Goal: Task Accomplishment & Management: Complete application form

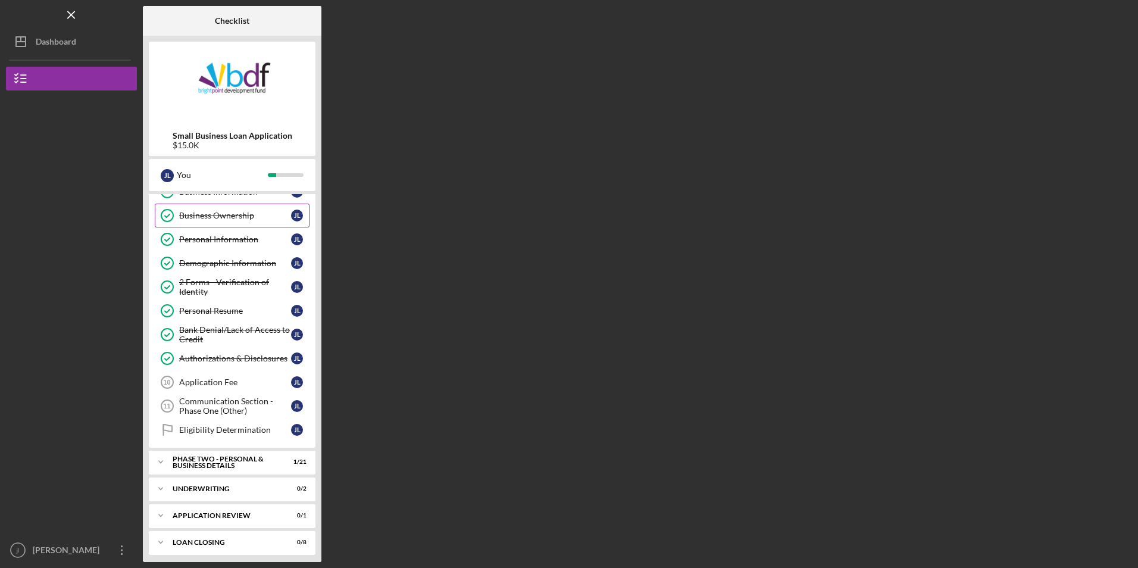
scroll to position [67, 0]
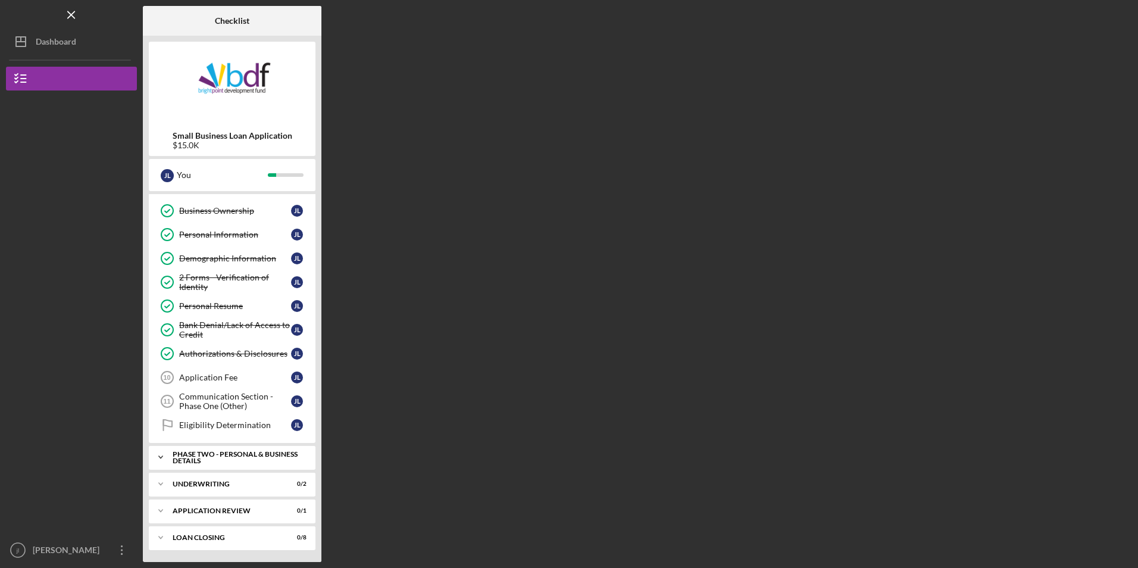
click at [259, 451] on div "PHASE TWO - PERSONAL & BUSINESS DETAILS" at bounding box center [237, 457] width 128 height 14
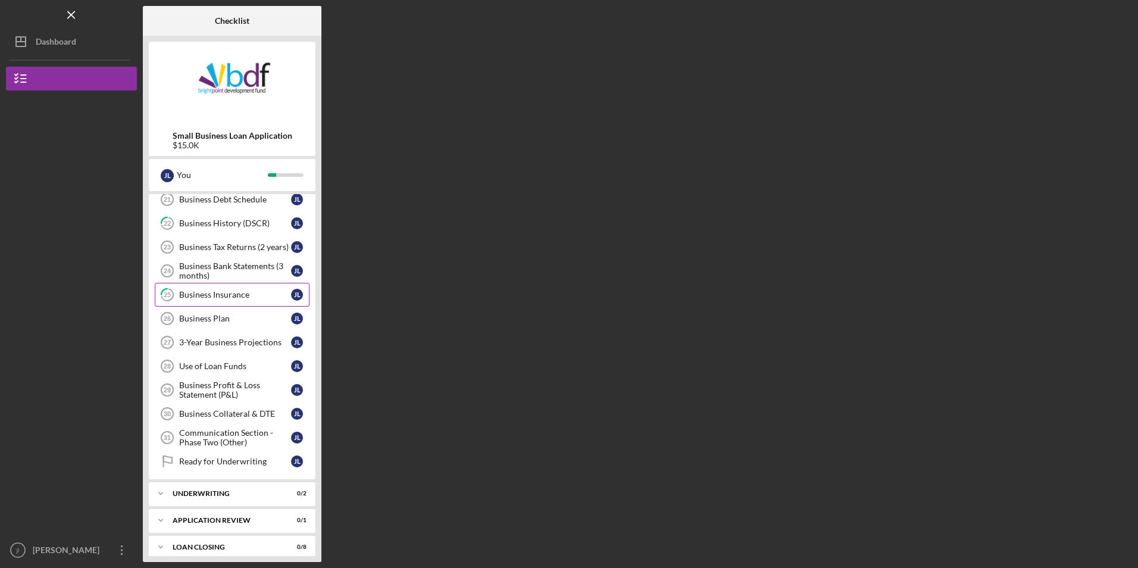
scroll to position [574, 0]
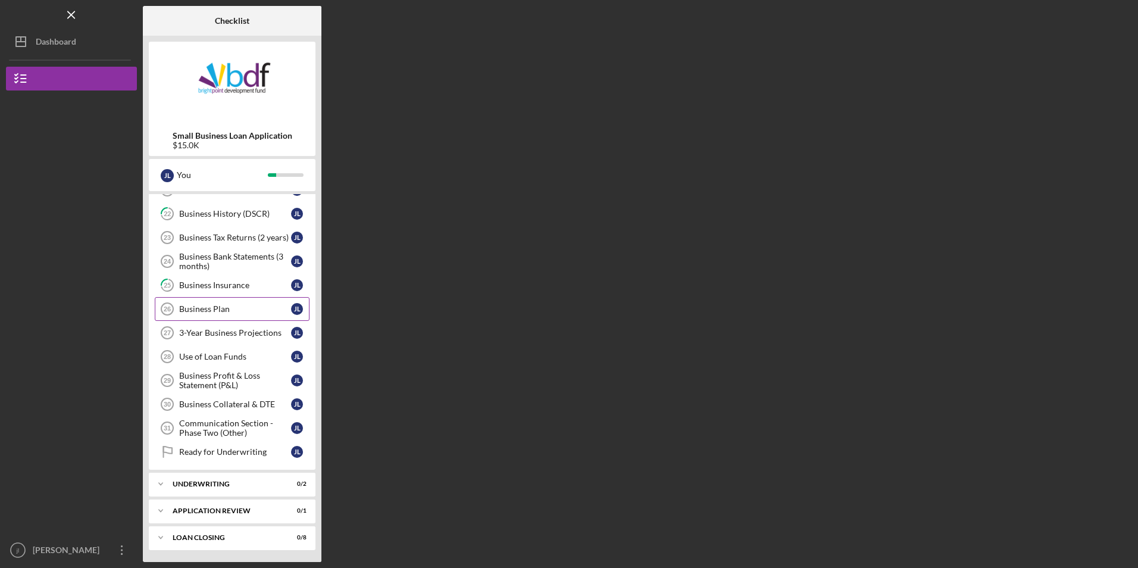
click at [234, 307] on div "Business Plan" at bounding box center [235, 309] width 112 height 10
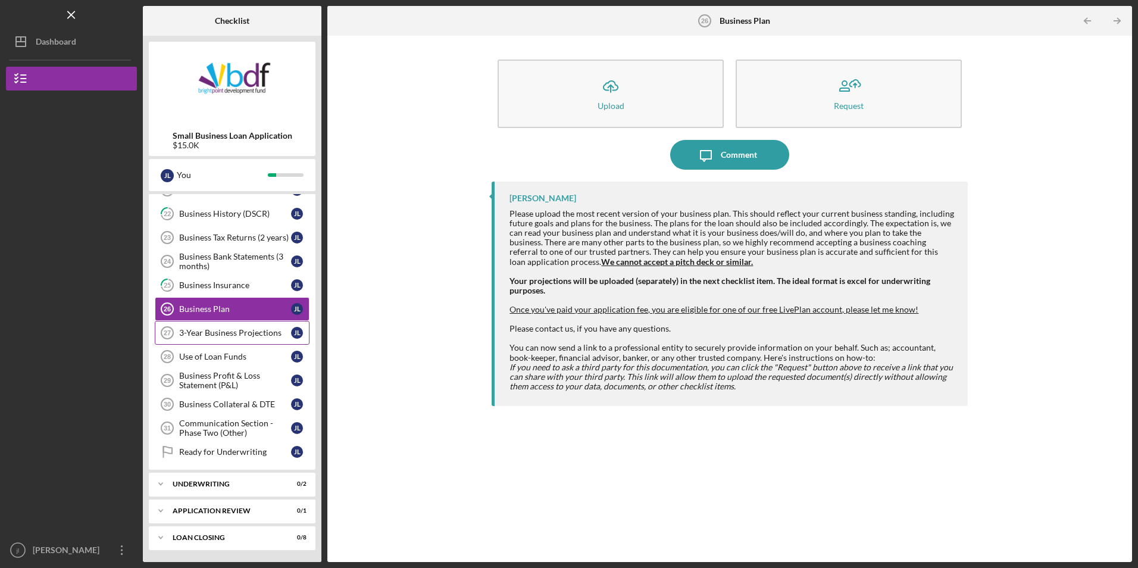
click at [234, 331] on div "3-Year Business Projections" at bounding box center [235, 333] width 112 height 10
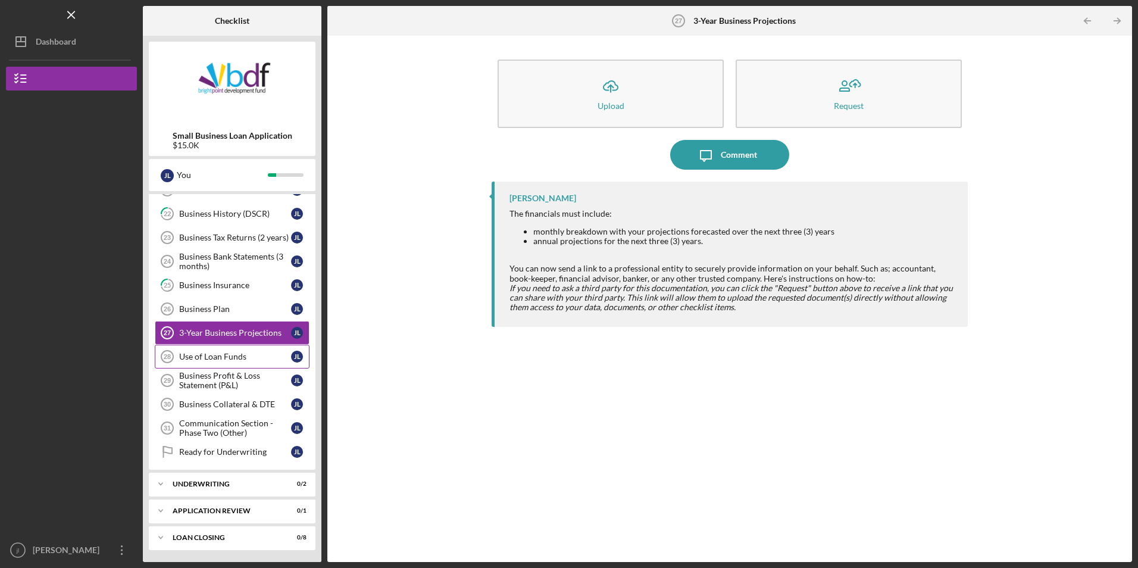
click at [238, 354] on div "Use of Loan Funds" at bounding box center [235, 357] width 112 height 10
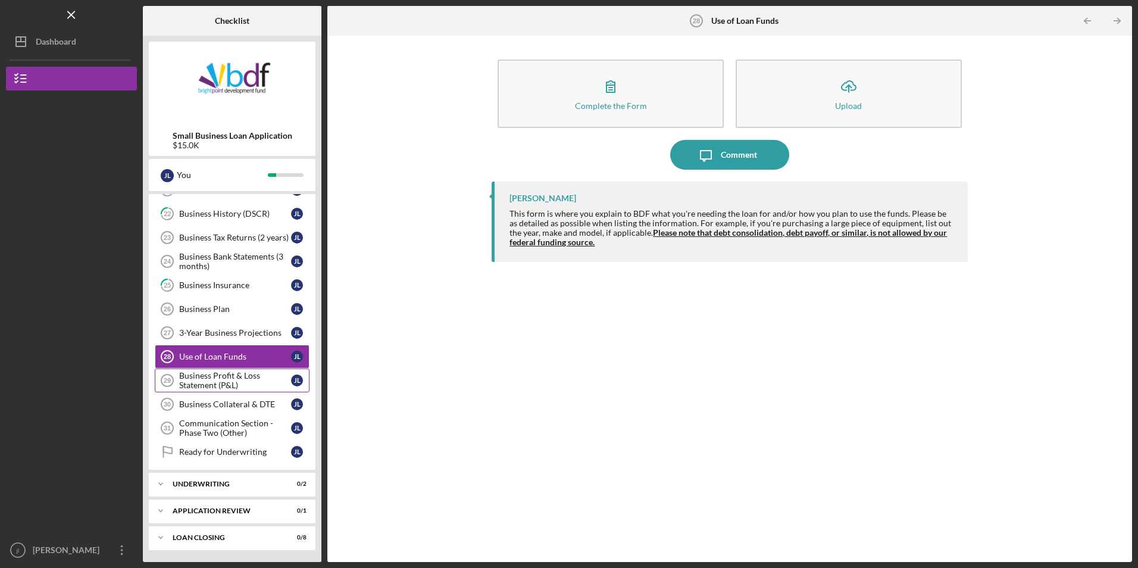
click at [250, 384] on div "Business Profit & Loss Statement (P&L)" at bounding box center [235, 380] width 112 height 19
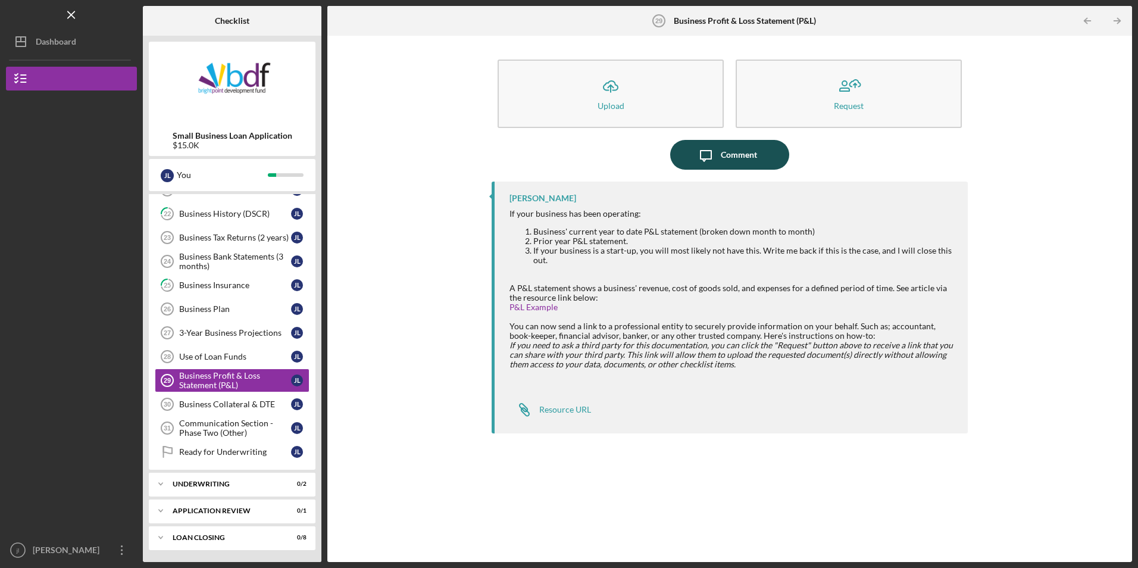
click at [723, 149] on div "Comment" at bounding box center [739, 155] width 36 height 30
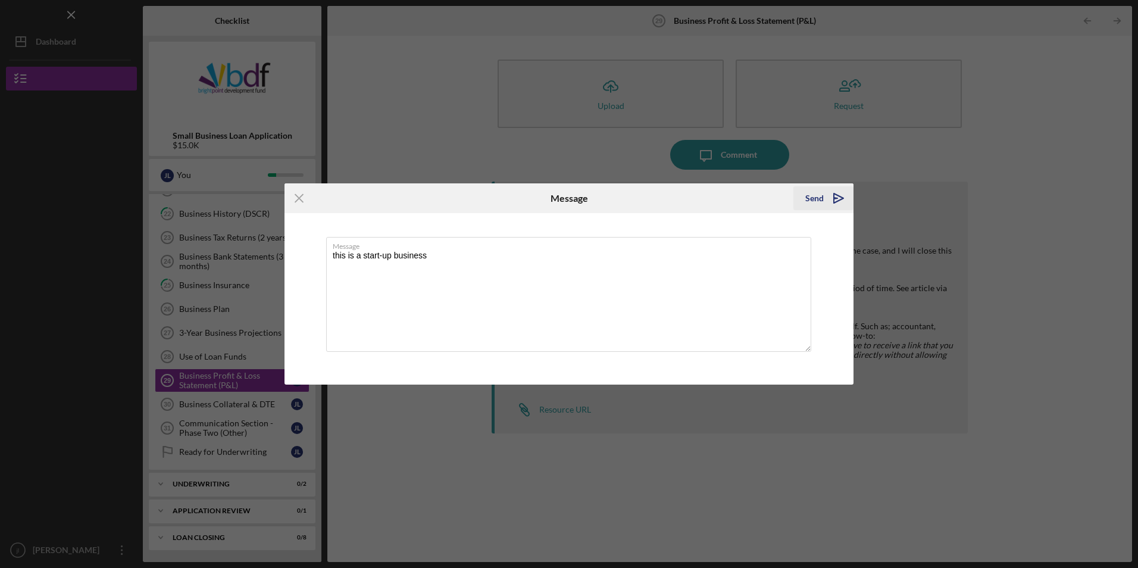
type textarea "this is a start-up business"
click at [818, 197] on div "Send" at bounding box center [814, 198] width 18 height 24
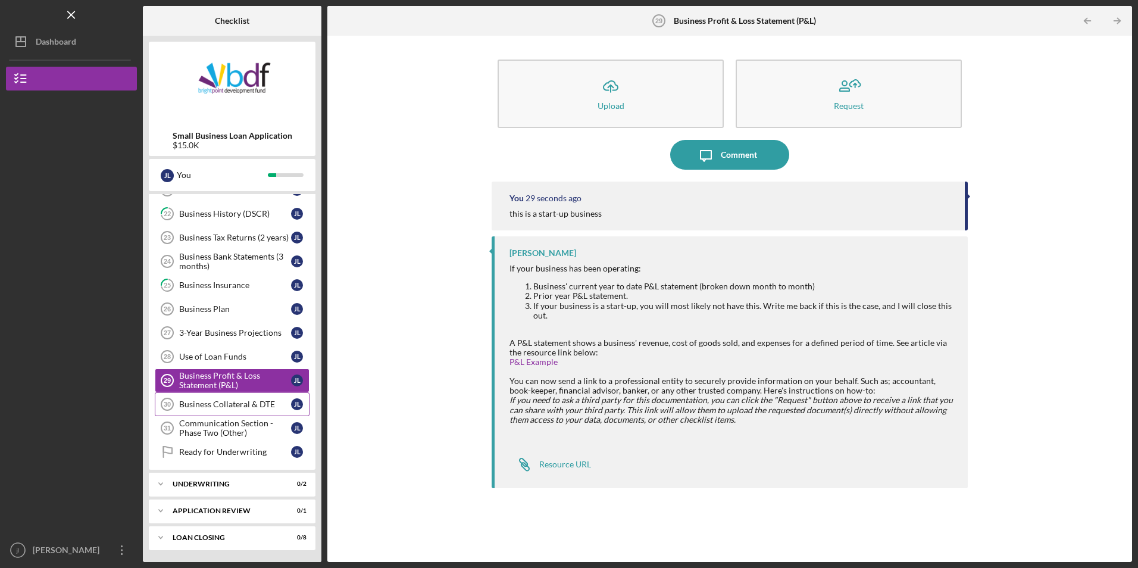
click at [207, 402] on div "Business Collateral & DTE" at bounding box center [235, 404] width 112 height 10
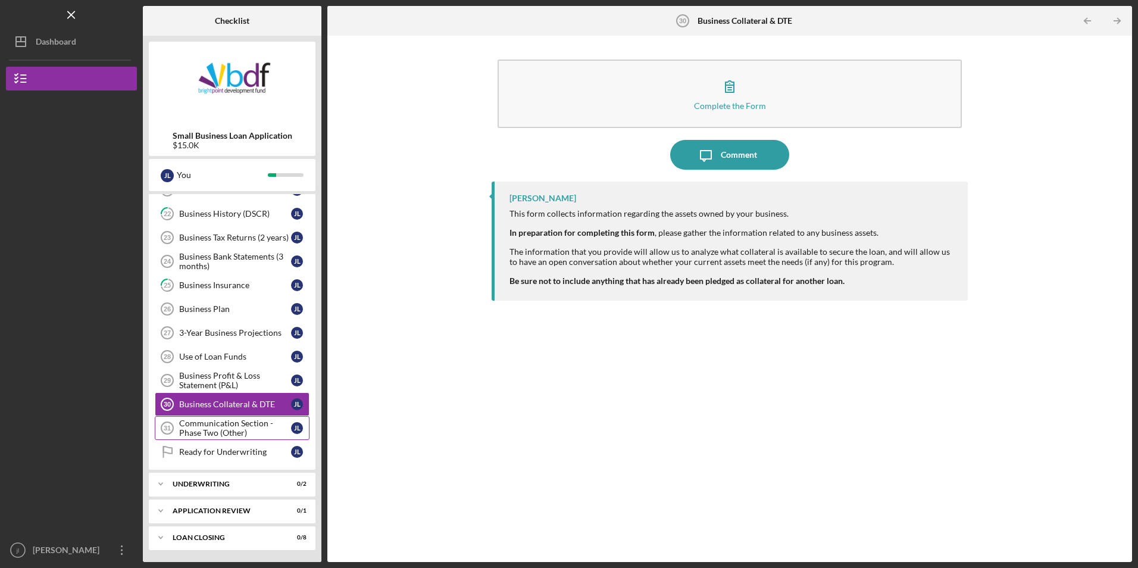
click at [224, 428] on div "Communication Section - Phase Two (Other)" at bounding box center [235, 427] width 112 height 19
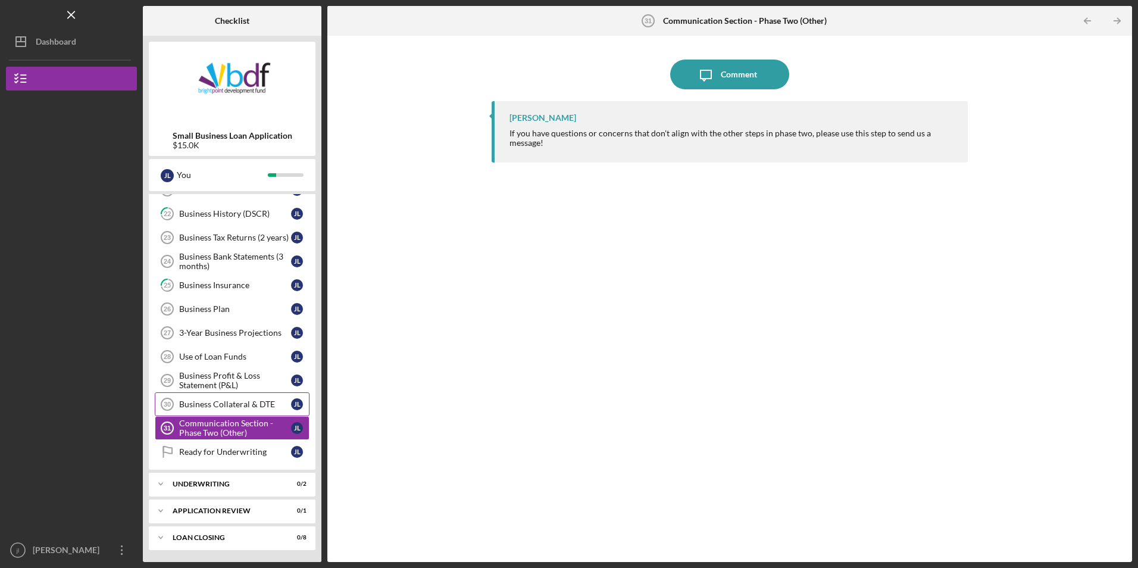
click at [236, 410] on link "Business Collateral & DTE 30 Business Collateral & DTE [PERSON_NAME]" at bounding box center [232, 404] width 155 height 24
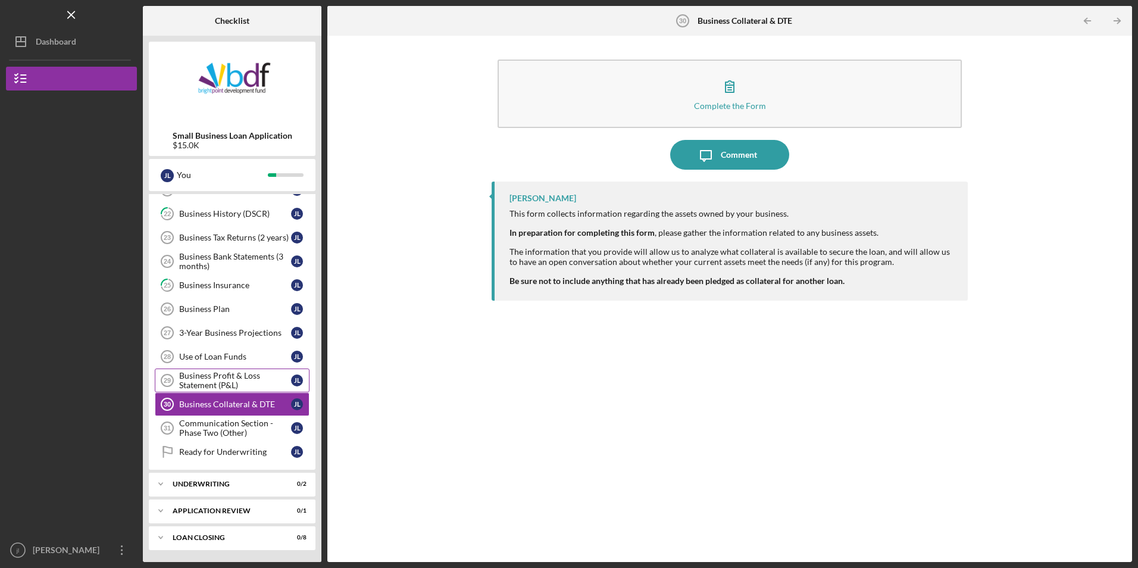
click at [237, 385] on div "Business Profit & Loss Statement (P&L)" at bounding box center [235, 380] width 112 height 19
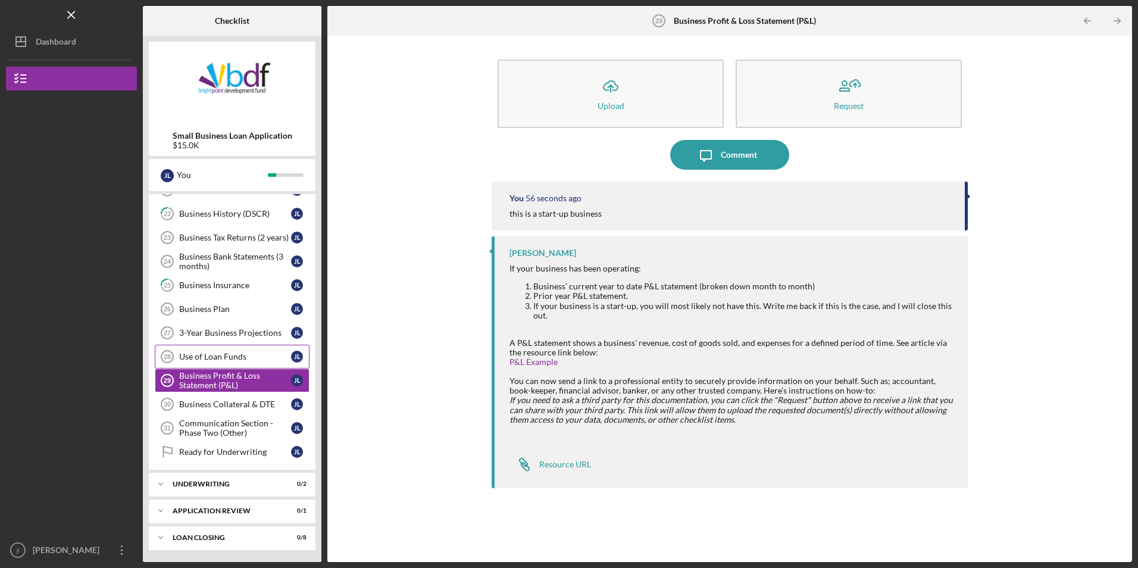
click at [242, 353] on div "Use of Loan Funds" at bounding box center [235, 357] width 112 height 10
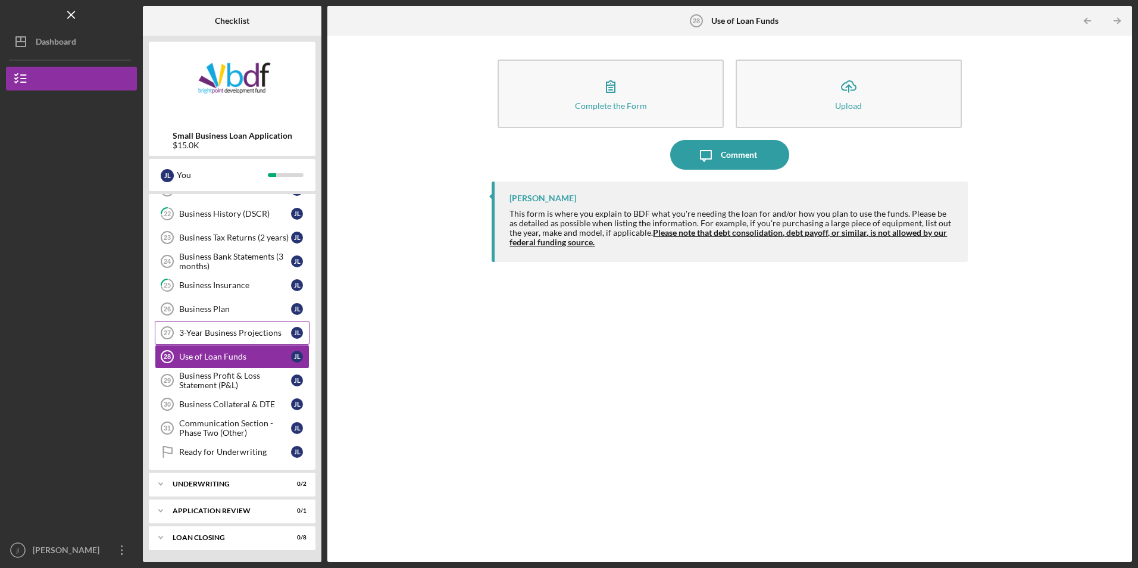
click at [242, 336] on div "3-Year Business Projections" at bounding box center [235, 333] width 112 height 10
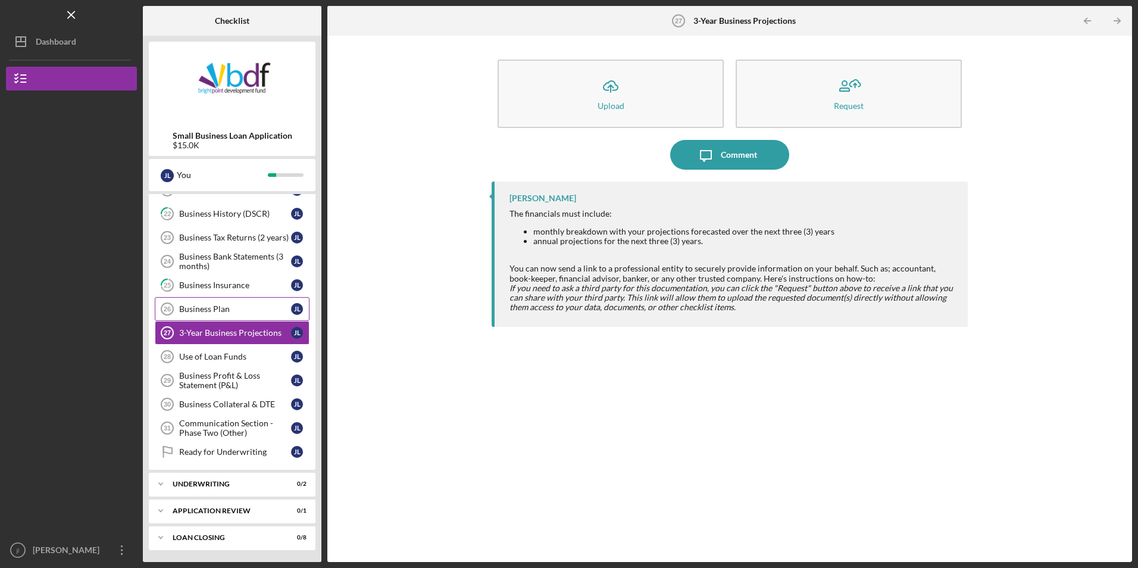
click at [243, 312] on div "Business Plan" at bounding box center [235, 309] width 112 height 10
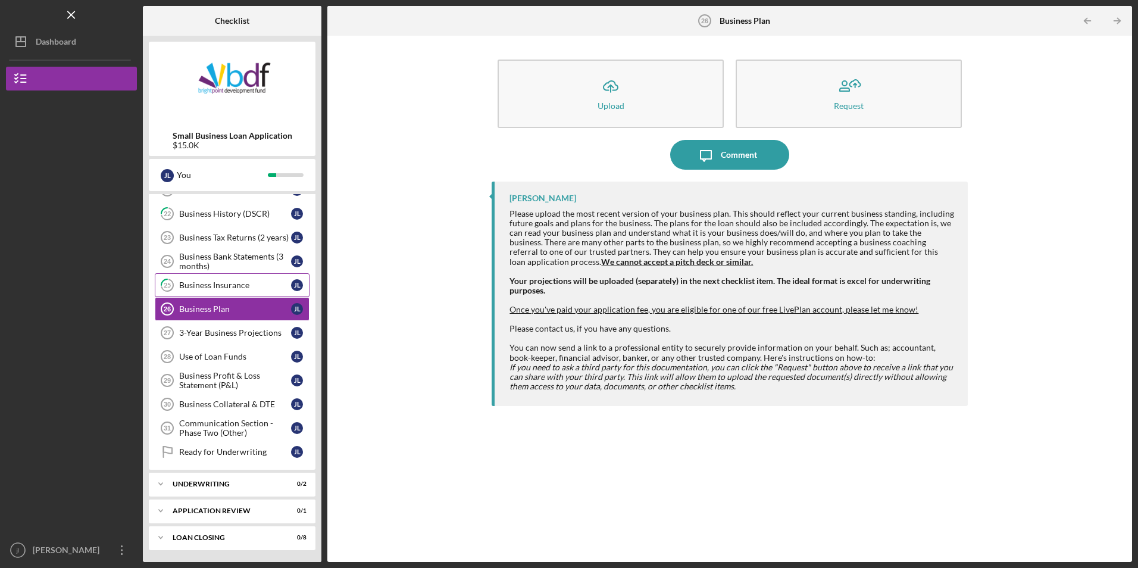
click at [249, 289] on div "Business Insurance" at bounding box center [235, 285] width 112 height 10
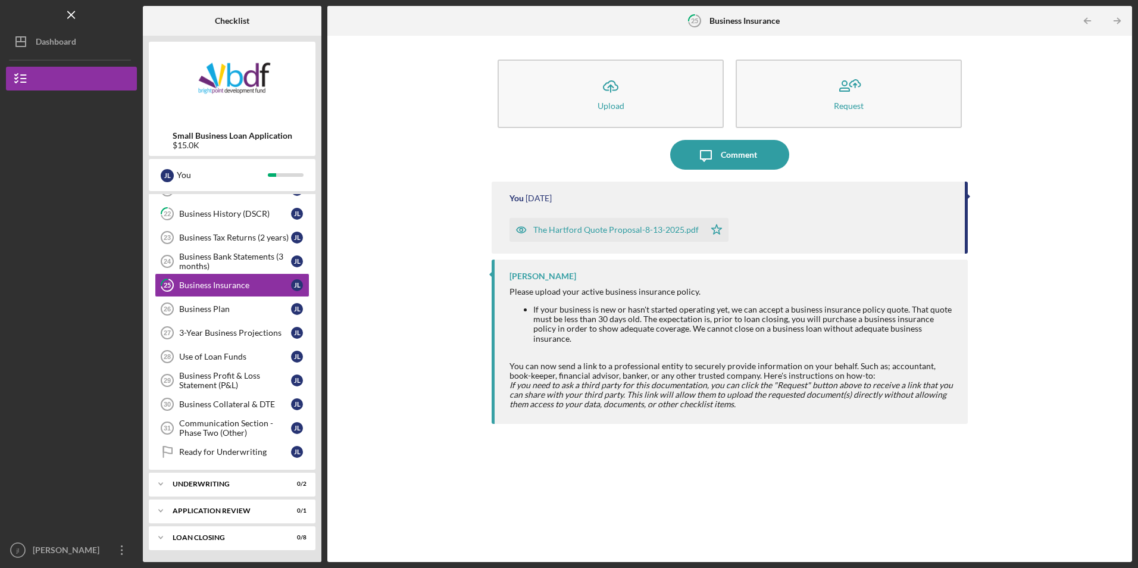
click at [618, 234] on div "The Hartford Quote Proposal-8-13-2025.pdf" at bounding box center [615, 230] width 165 height 10
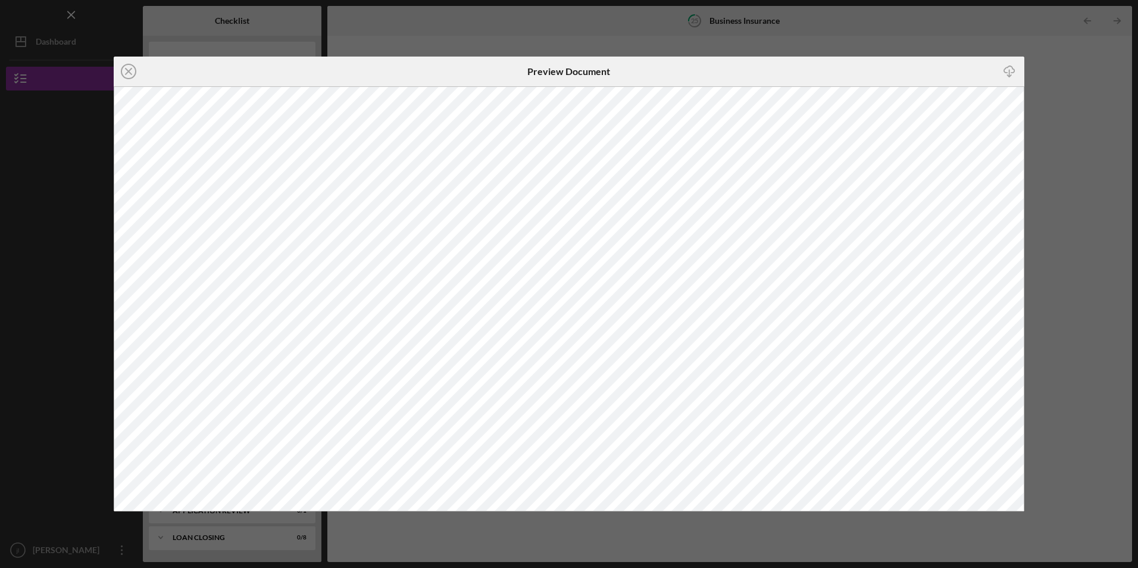
drag, startPoint x: 661, startPoint y: 70, endPoint x: 700, endPoint y: 77, distance: 39.4
click at [663, 70] on div "Preview Document" at bounding box center [568, 72] width 303 height 30
click at [126, 78] on circle at bounding box center [128, 71] width 14 height 14
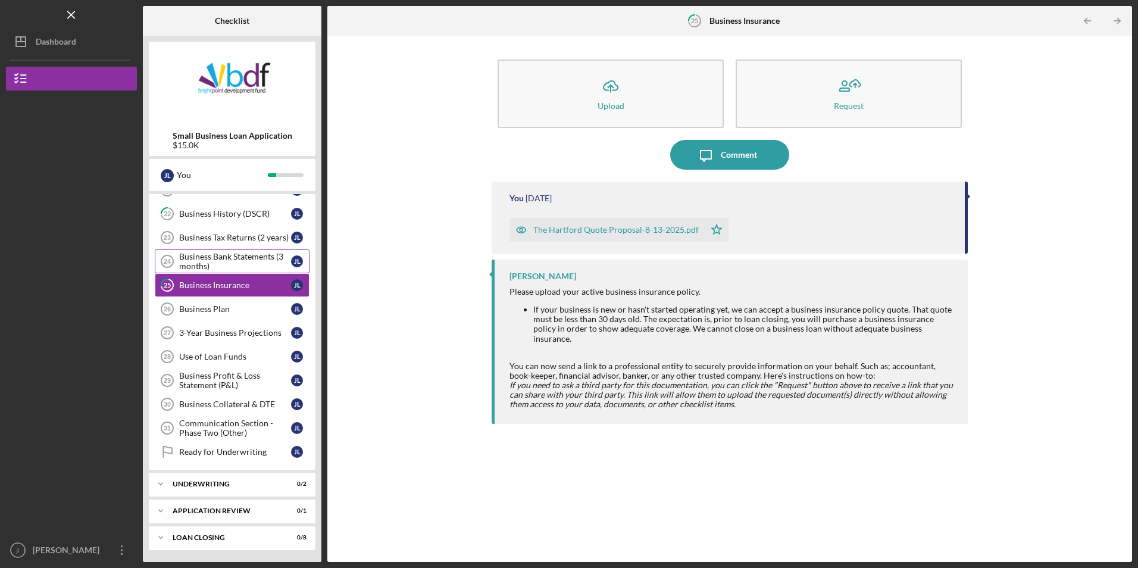
click at [201, 257] on div "Business Bank Statements (3 months)" at bounding box center [235, 261] width 112 height 19
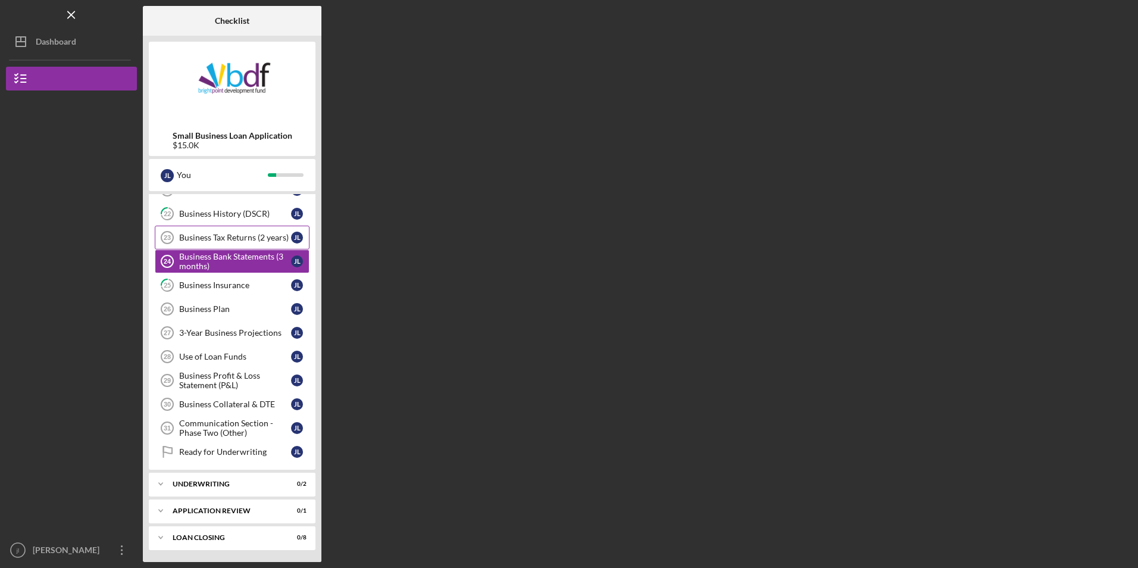
click at [208, 245] on link "Business Tax Returns (2 years) 23 Business Tax Returns (2 years) [PERSON_NAME]" at bounding box center [232, 238] width 155 height 24
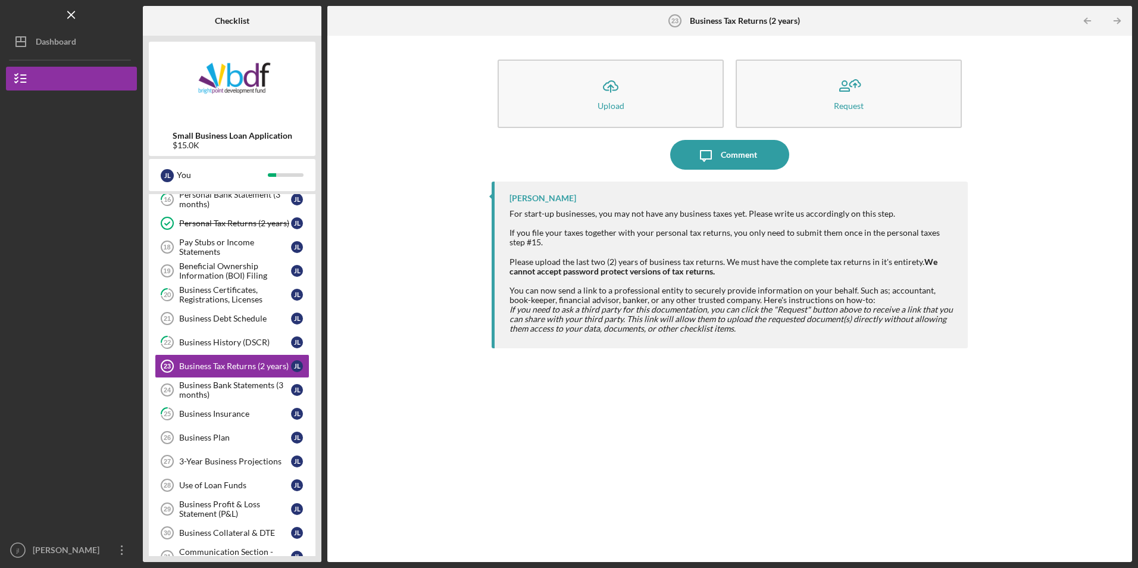
scroll to position [395, 0]
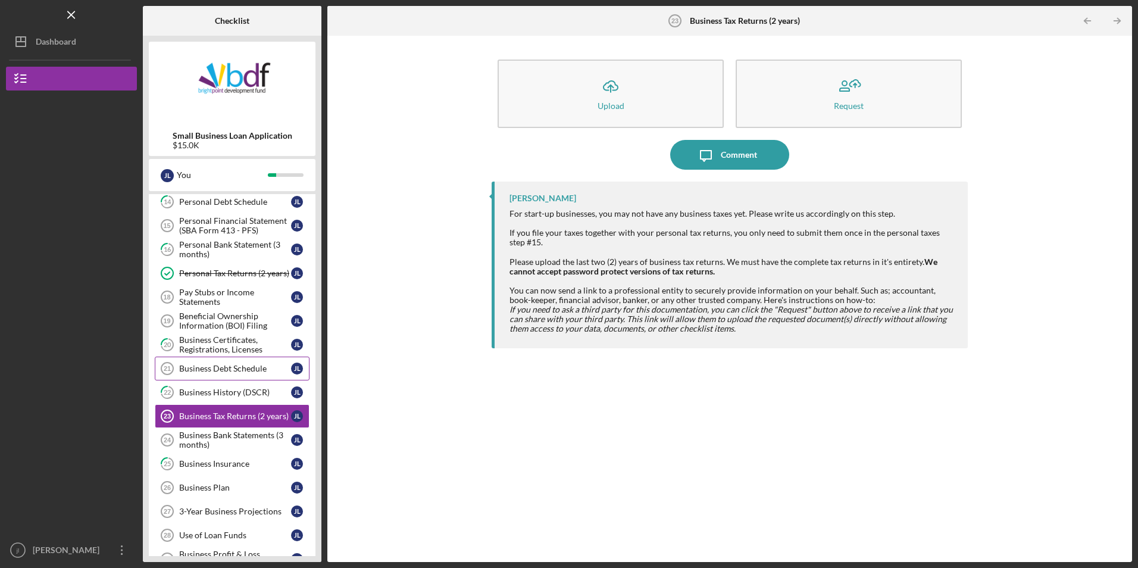
click at [246, 372] on div "Business Debt Schedule" at bounding box center [235, 369] width 112 height 10
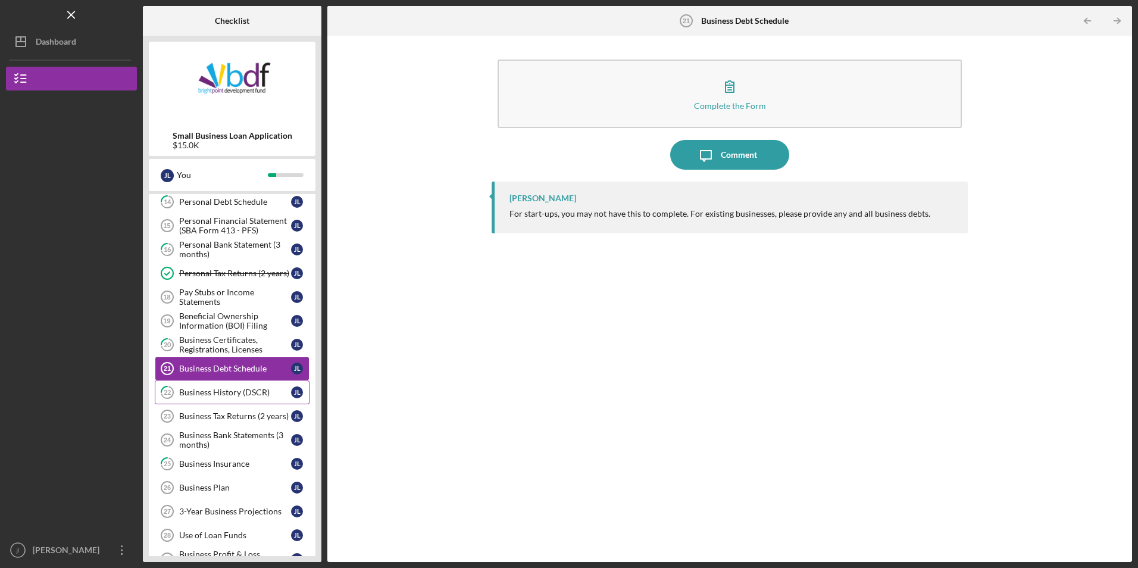
click at [245, 389] on div "Business History (DSCR)" at bounding box center [235, 392] width 112 height 10
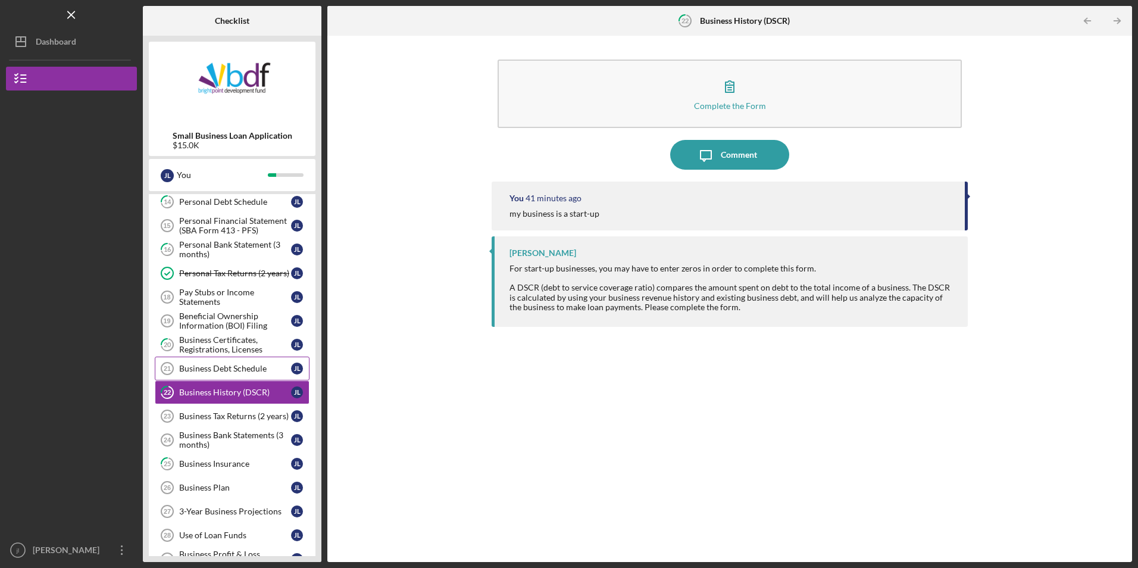
click at [239, 370] on div "Business Debt Schedule" at bounding box center [235, 369] width 112 height 10
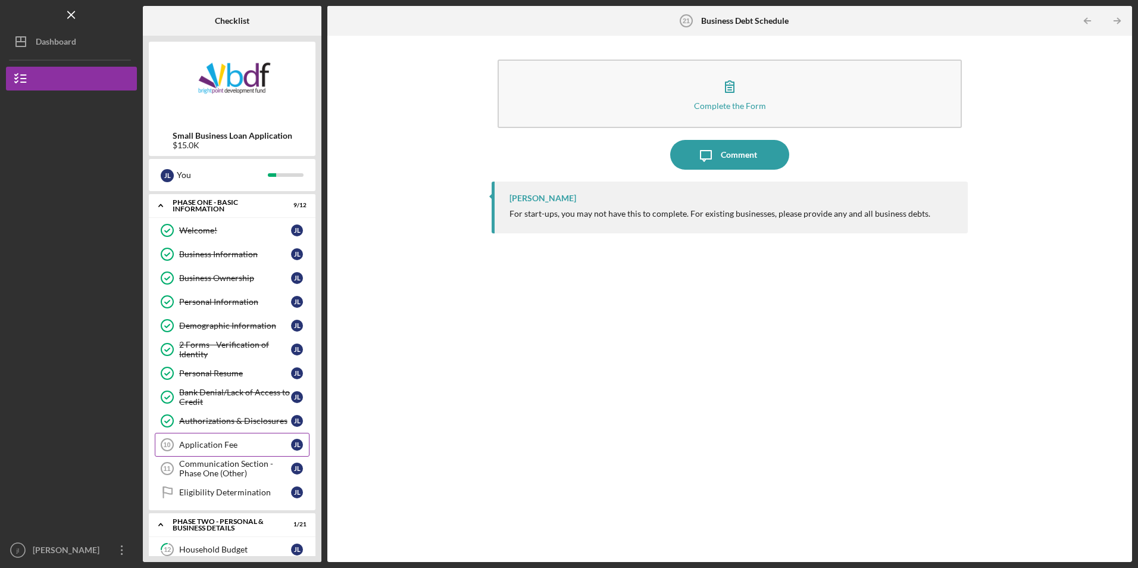
click at [233, 443] on div "Application Fee" at bounding box center [235, 445] width 112 height 10
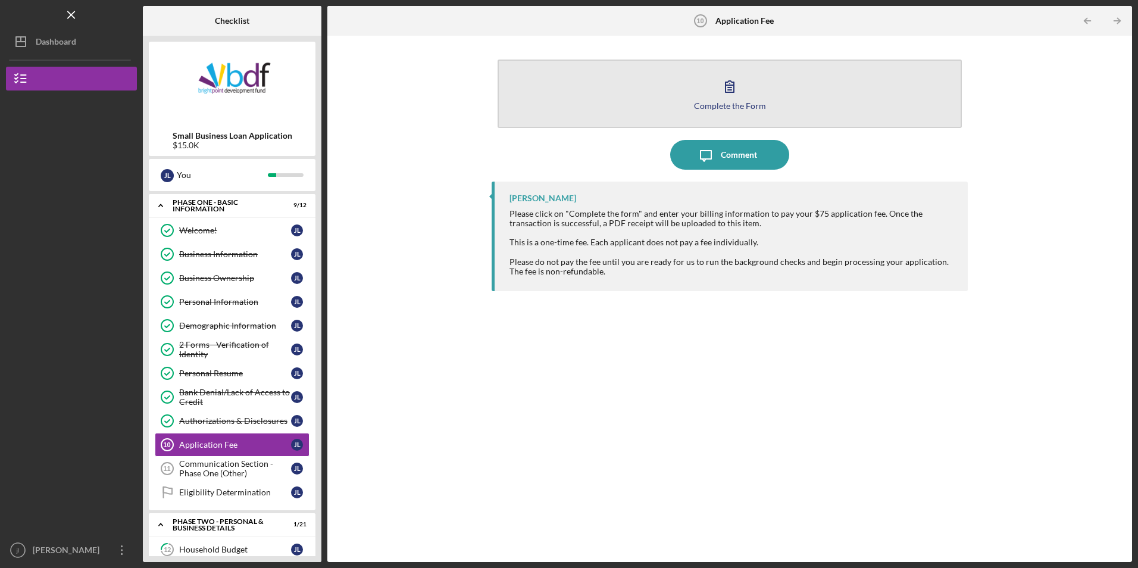
click at [724, 109] on div "Complete the Form" at bounding box center [730, 105] width 72 height 9
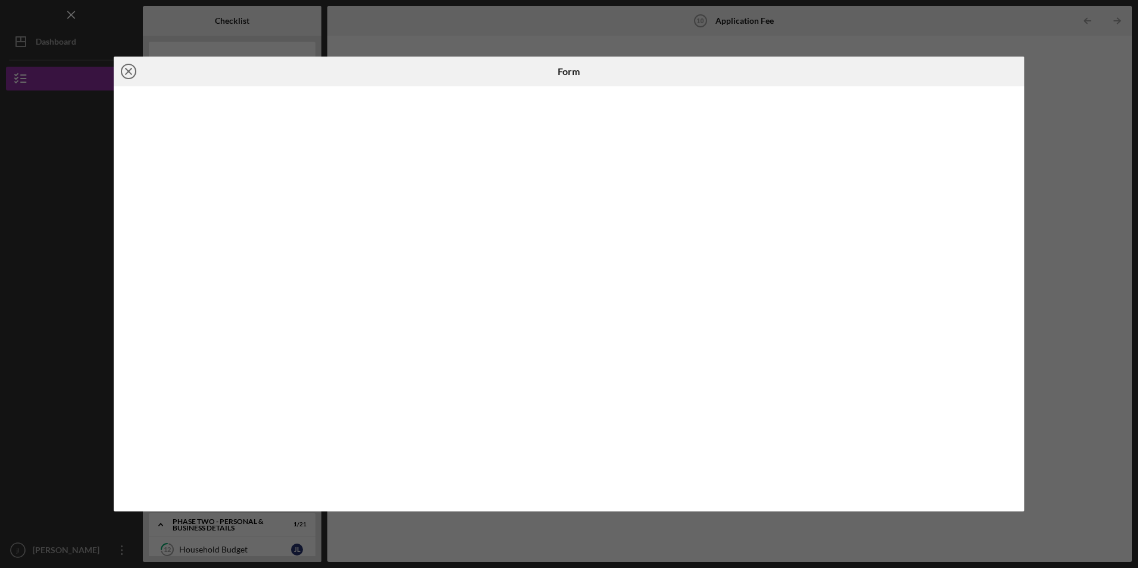
click at [129, 75] on icon "Icon/Close" at bounding box center [129, 72] width 30 height 30
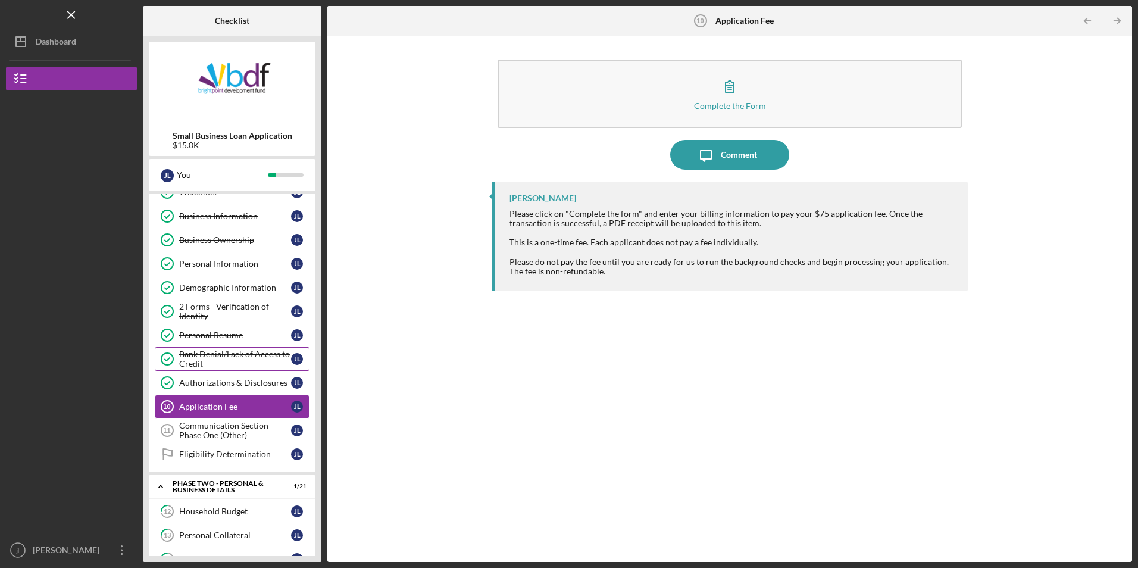
scroll to position [60, 0]
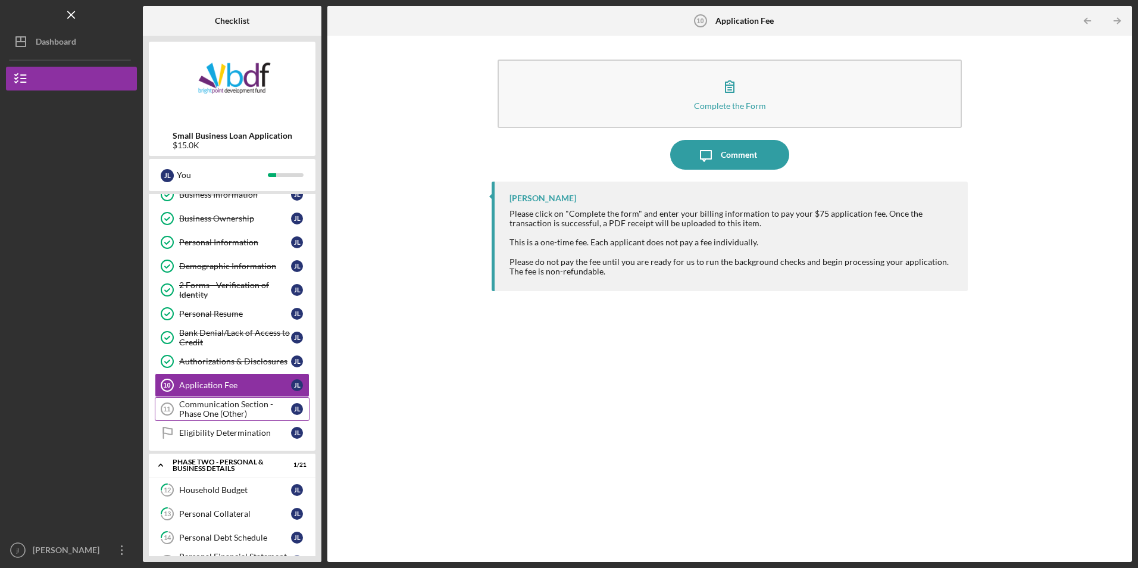
click at [217, 417] on div "Communication Section - Phase One (Other)" at bounding box center [235, 408] width 112 height 19
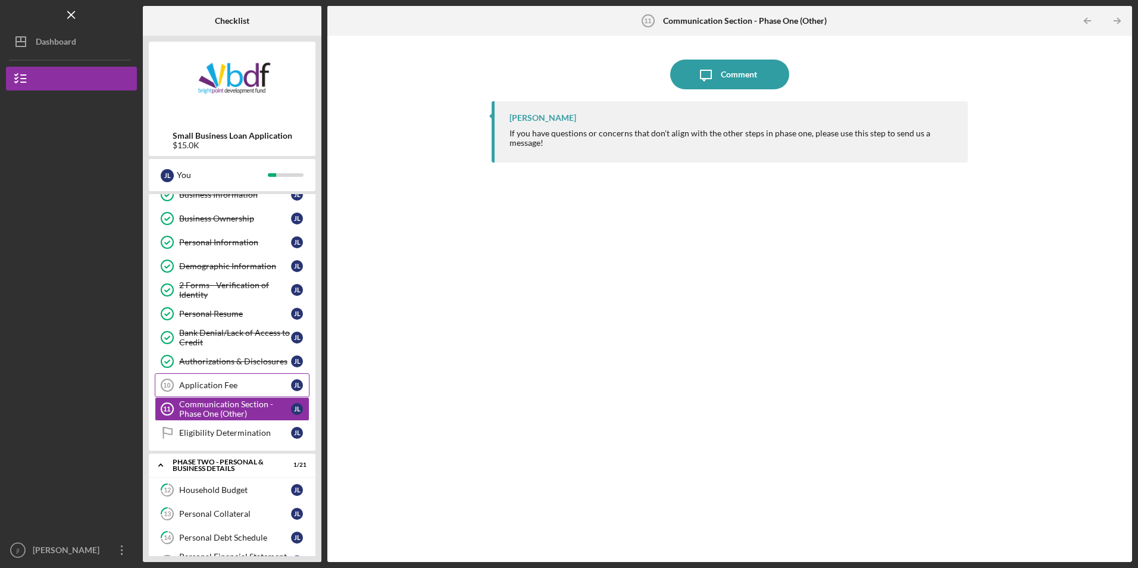
click at [228, 387] on div "Application Fee" at bounding box center [235, 385] width 112 height 10
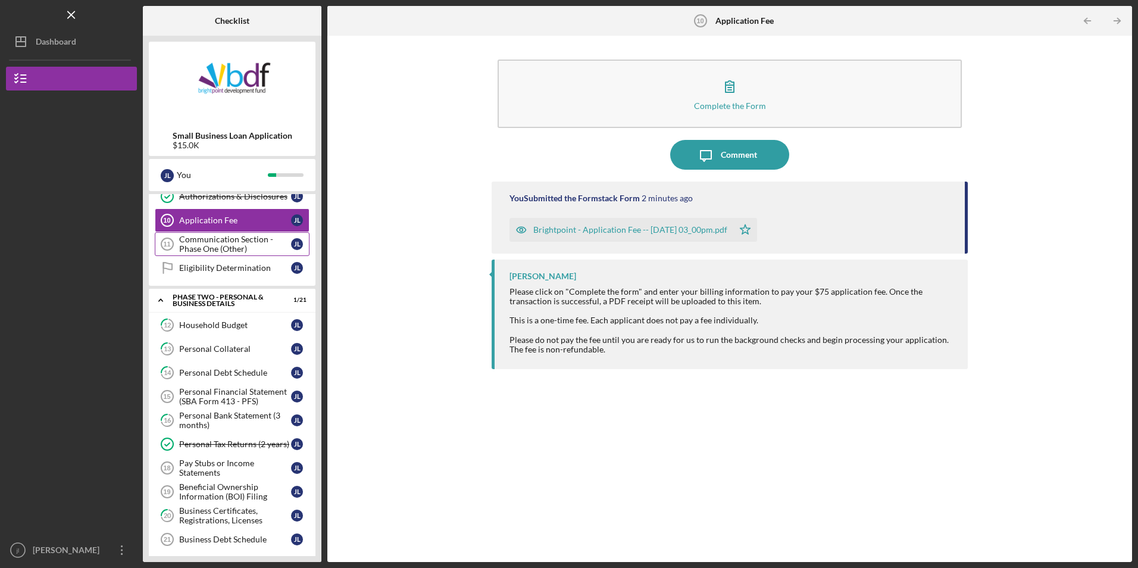
scroll to position [238, 0]
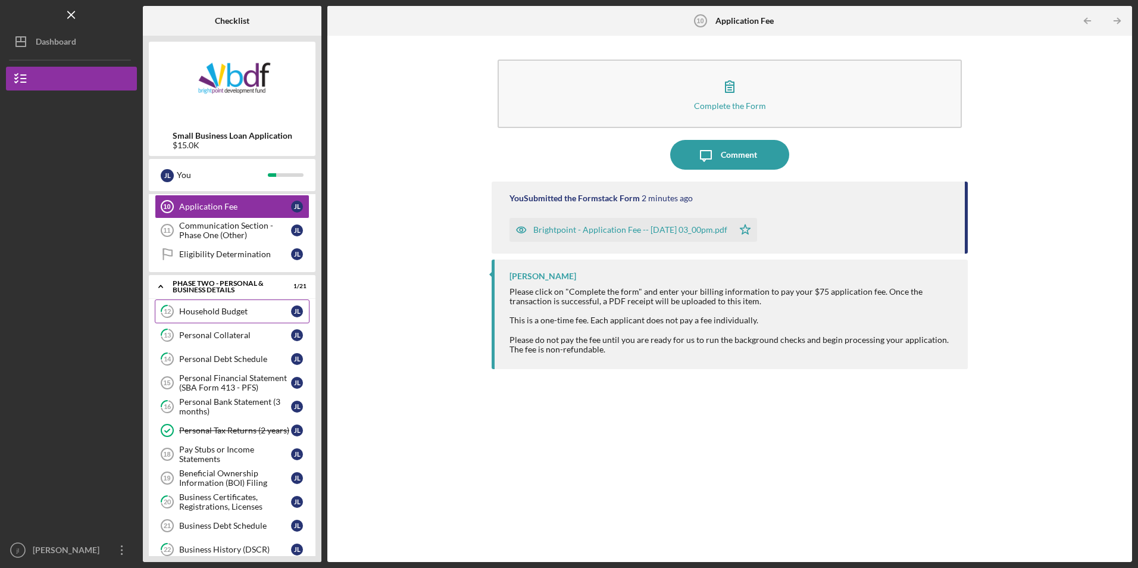
click at [253, 313] on div "Household Budget" at bounding box center [235, 311] width 112 height 10
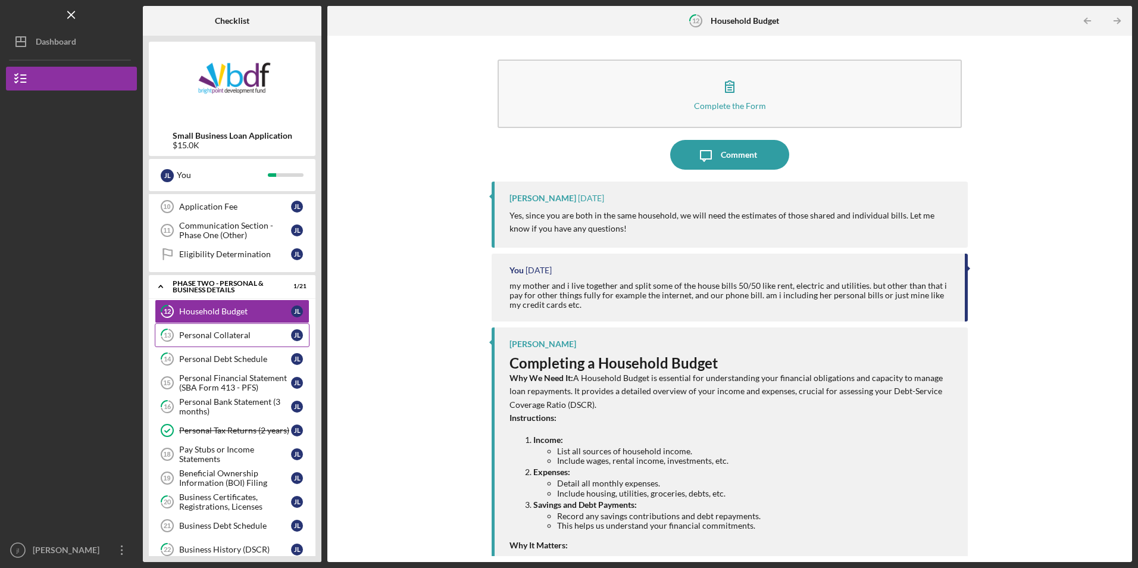
click at [237, 330] on div "Personal Collateral" at bounding box center [235, 335] width 112 height 10
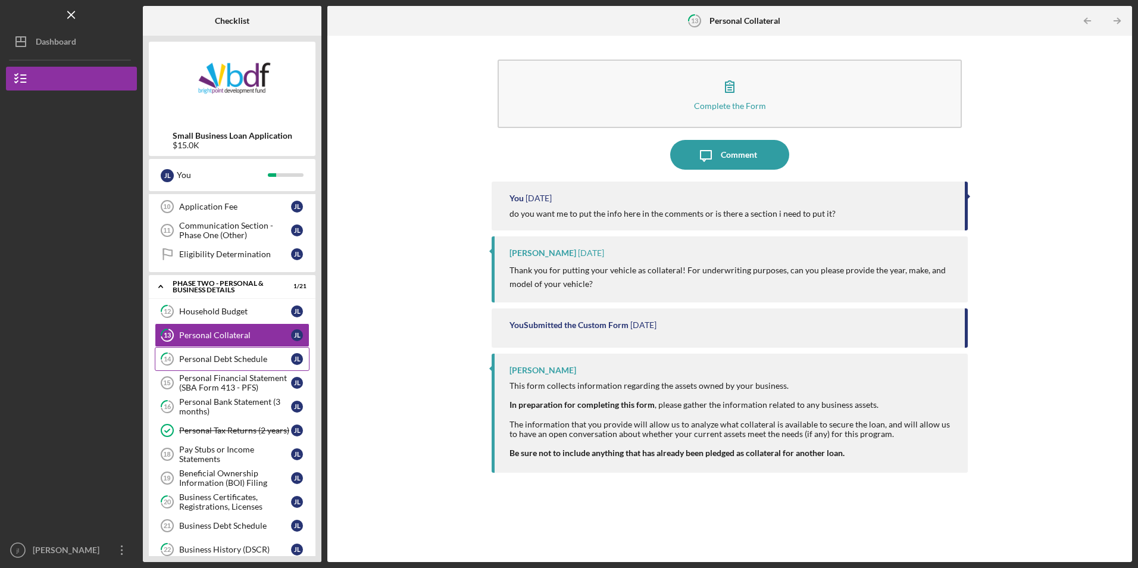
click at [239, 366] on link "14 Personal Debt Schedule [PERSON_NAME]" at bounding box center [232, 359] width 155 height 24
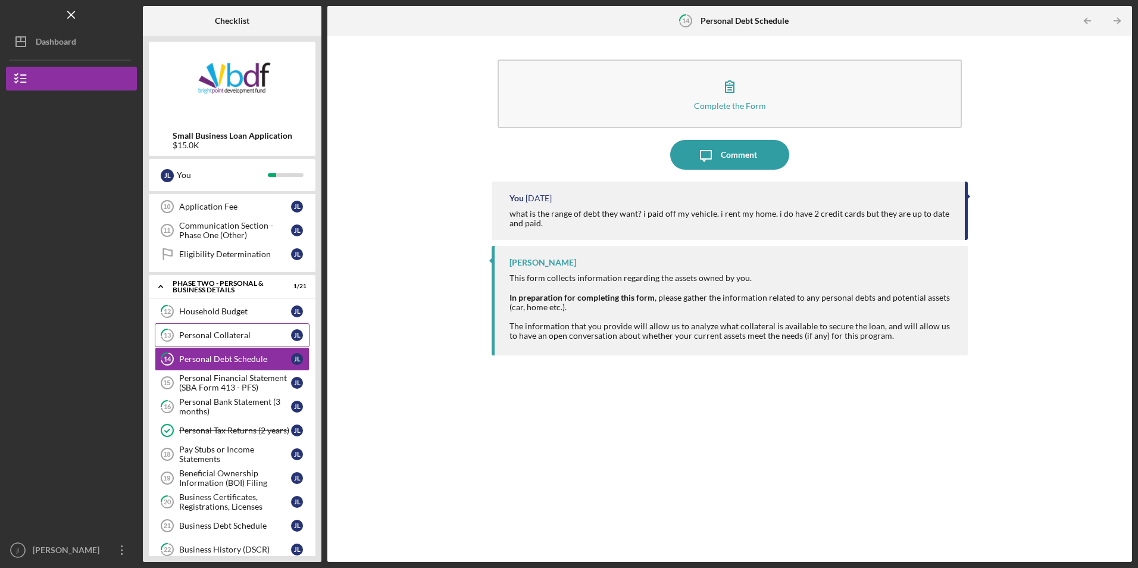
click at [247, 340] on link "13 Personal Collateral [PERSON_NAME]" at bounding box center [232, 335] width 155 height 24
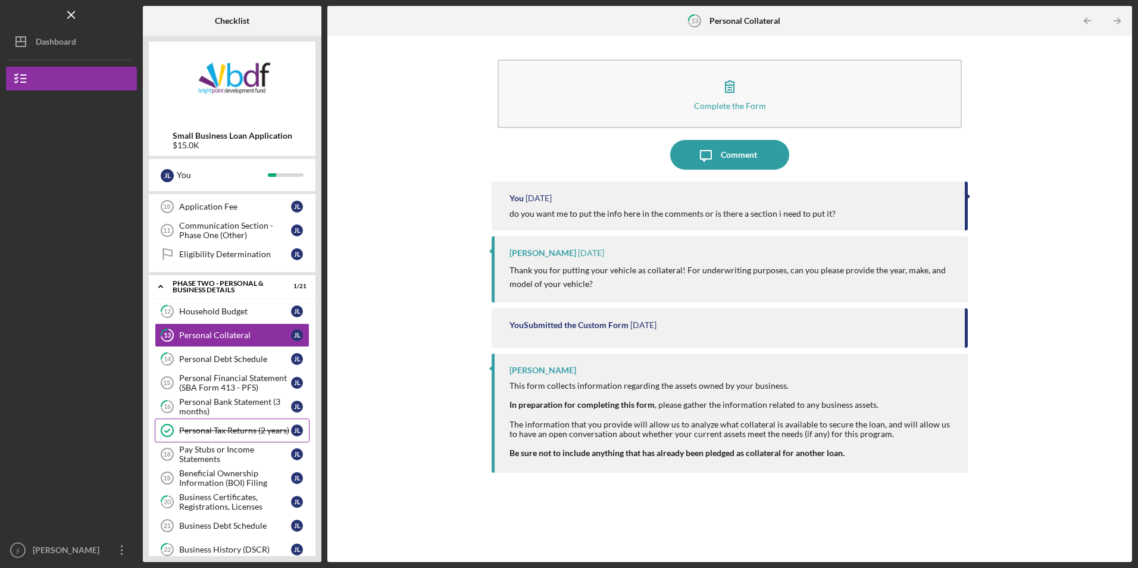
scroll to position [298, 0]
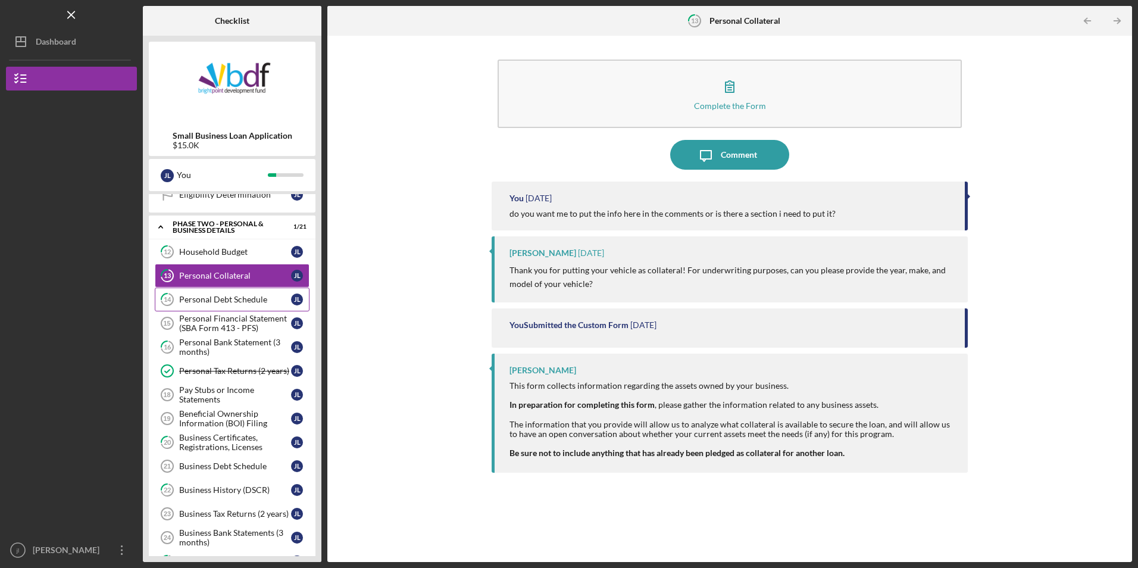
click at [232, 302] on div "Personal Debt Schedule" at bounding box center [235, 300] width 112 height 10
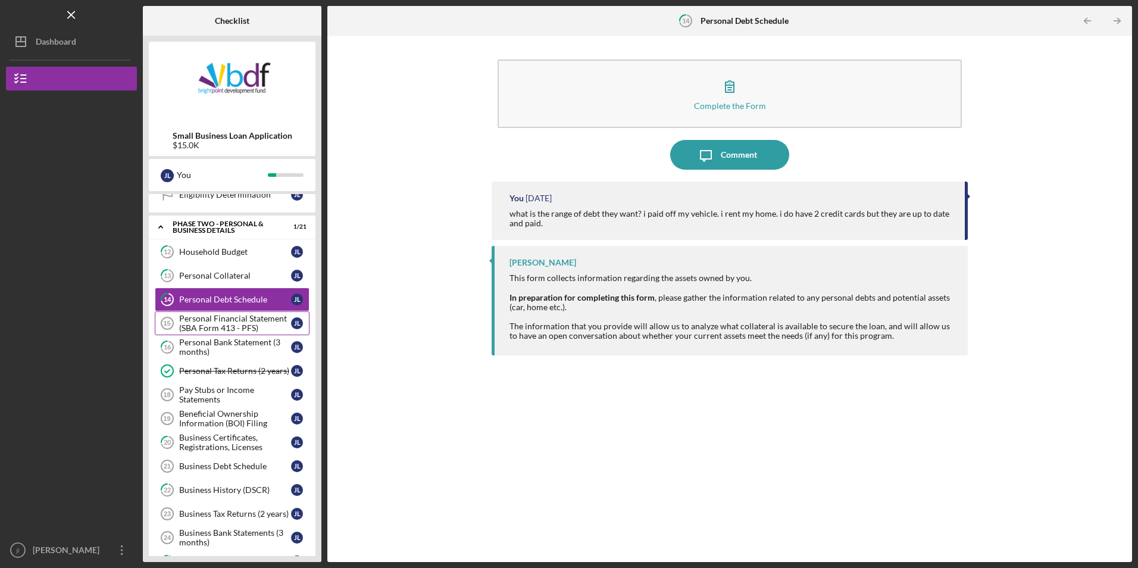
click at [233, 317] on div "Personal Financial Statement (SBA Form 413 - PFS)" at bounding box center [235, 323] width 112 height 19
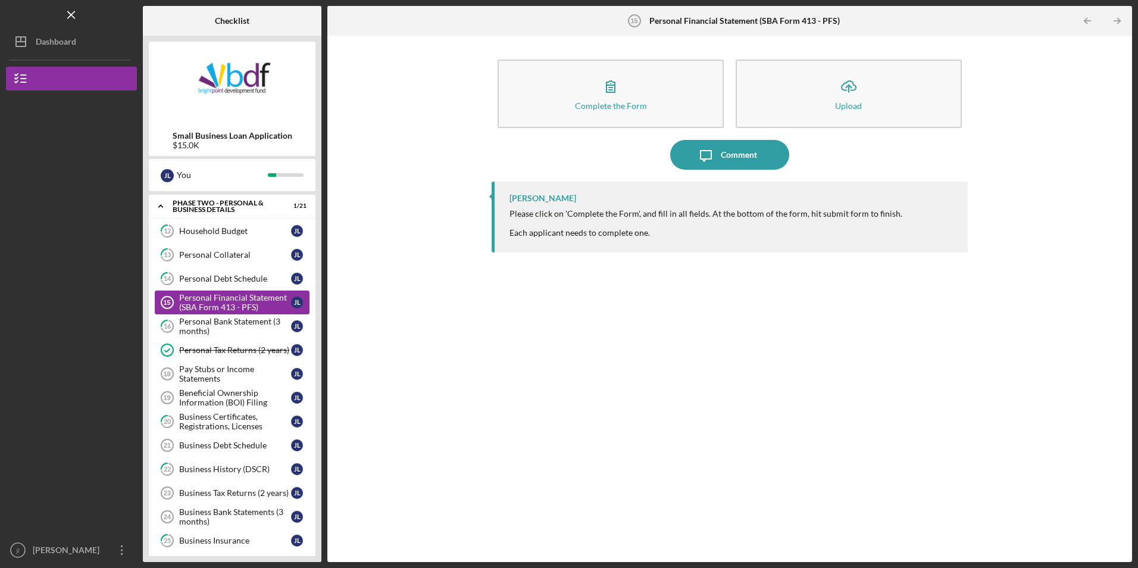
scroll to position [298, 0]
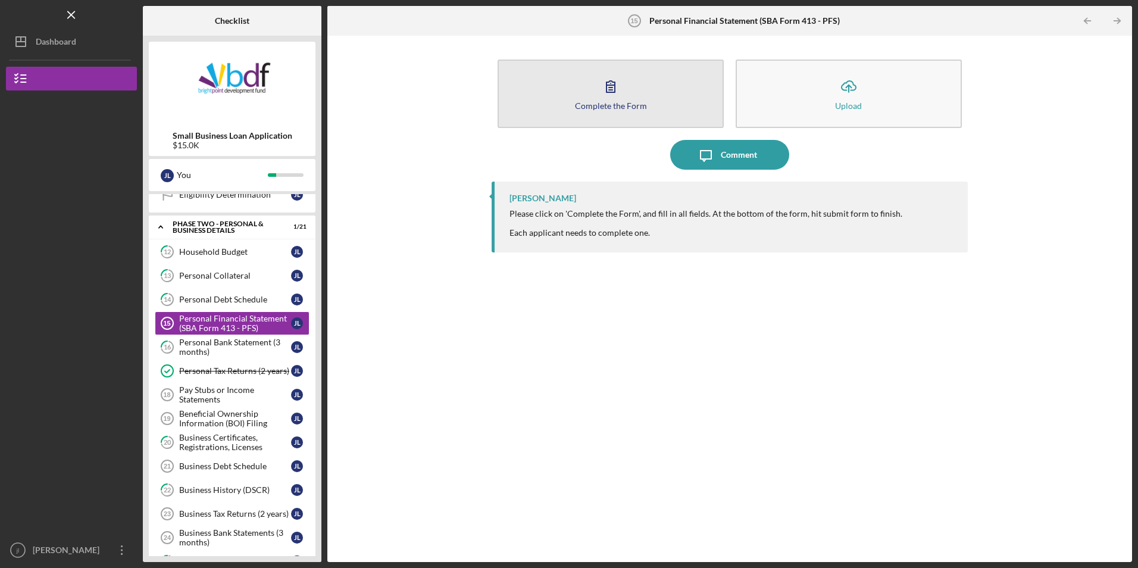
click at [594, 111] on button "Complete the Form Form" at bounding box center [610, 94] width 226 height 68
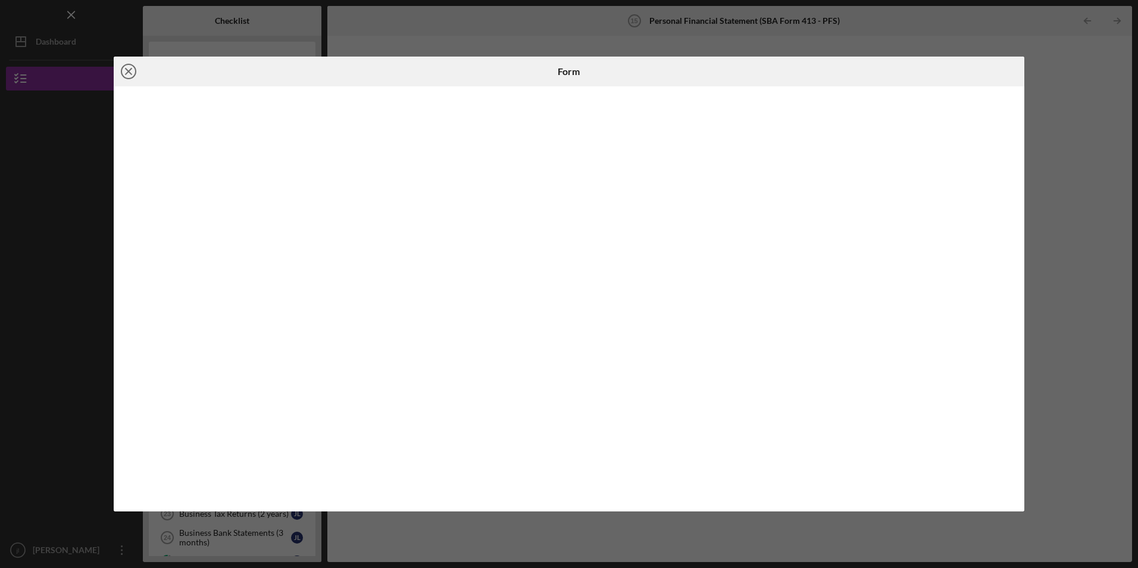
click at [138, 71] on icon "Icon/Close" at bounding box center [129, 72] width 30 height 30
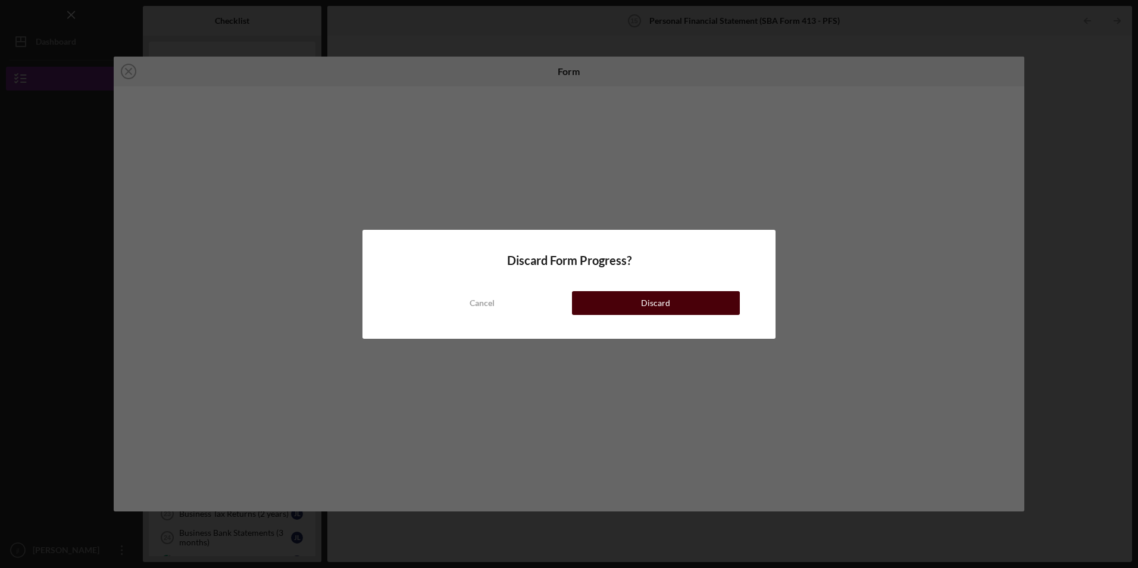
click at [616, 305] on button "Discard" at bounding box center [656, 303] width 168 height 24
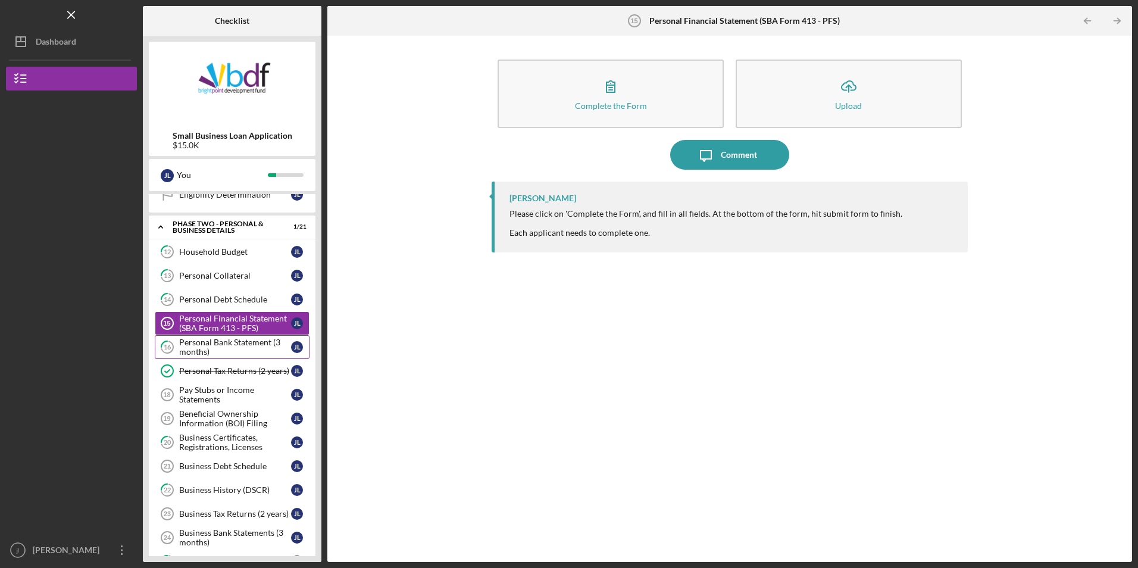
click at [225, 343] on div "Personal Bank Statement (3 months)" at bounding box center [235, 346] width 112 height 19
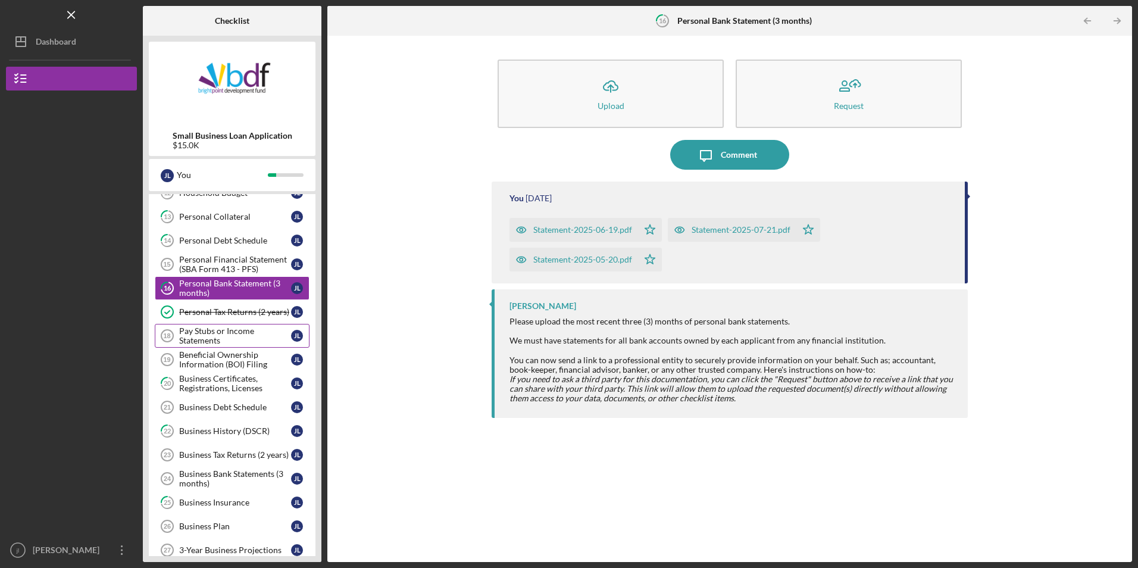
scroll to position [357, 0]
click at [230, 339] on div "Pay Stubs or Income Statements" at bounding box center [235, 334] width 112 height 19
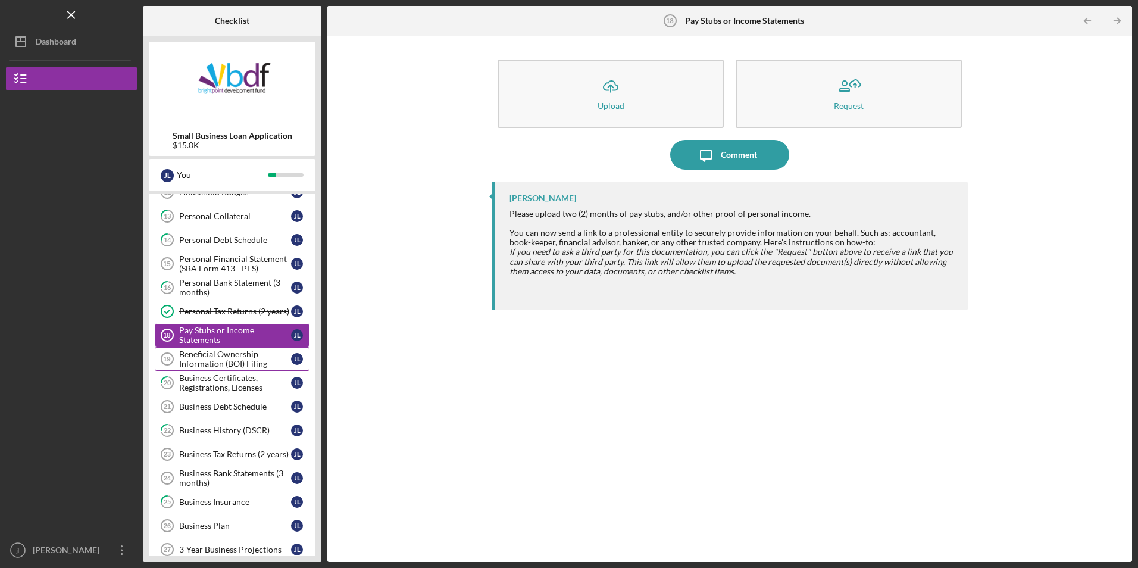
click at [234, 361] on div "Beneficial Ownership Information (BOI) Filing" at bounding box center [235, 358] width 112 height 19
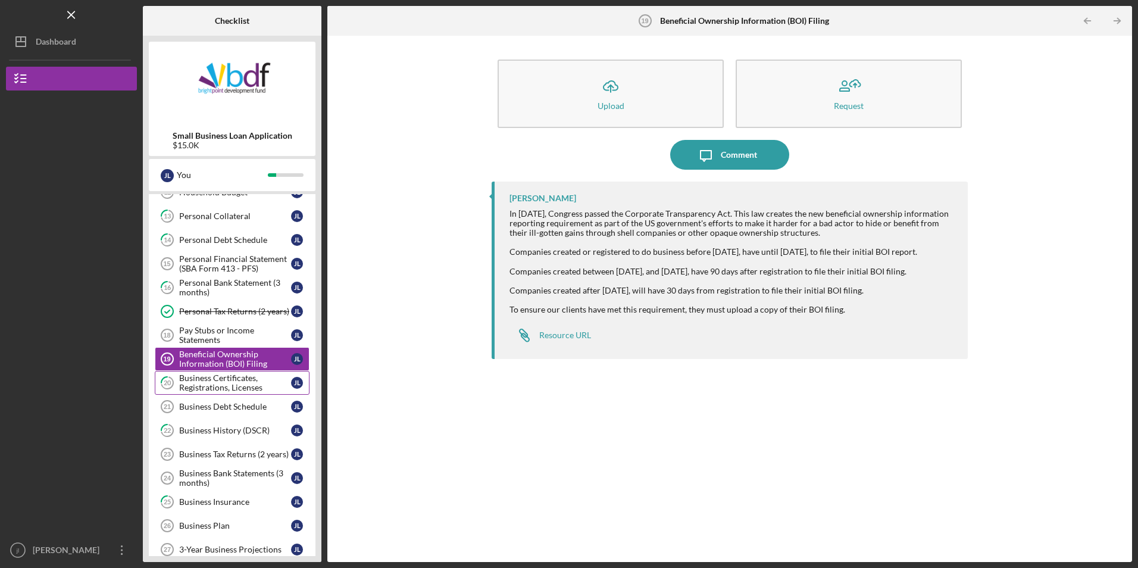
click at [236, 387] on div "Business Certificates, Registrations, Licenses" at bounding box center [235, 382] width 112 height 19
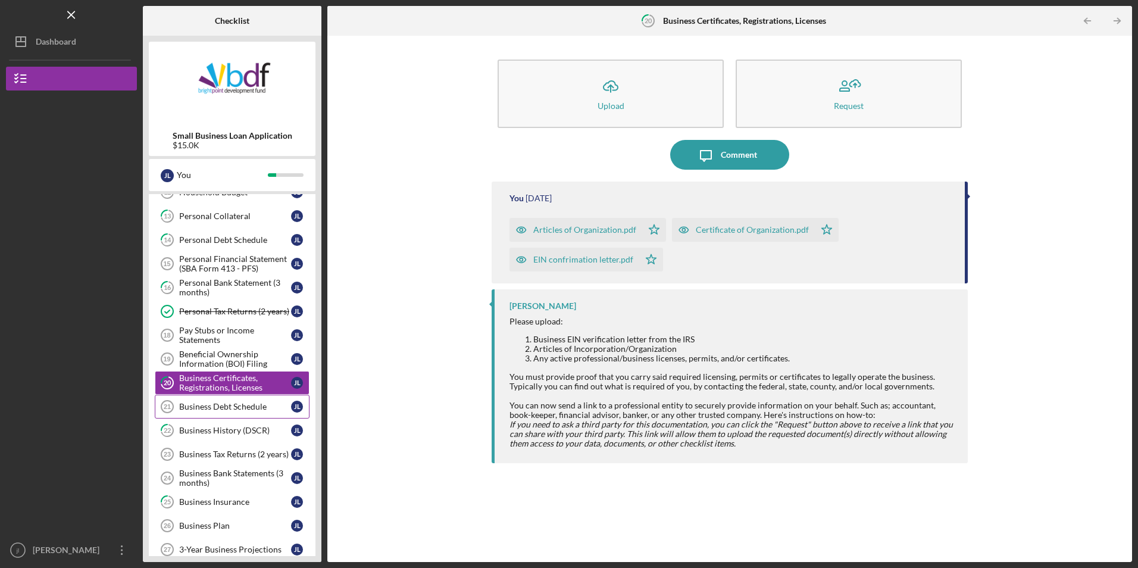
click at [234, 402] on div "Business Debt Schedule" at bounding box center [235, 407] width 112 height 10
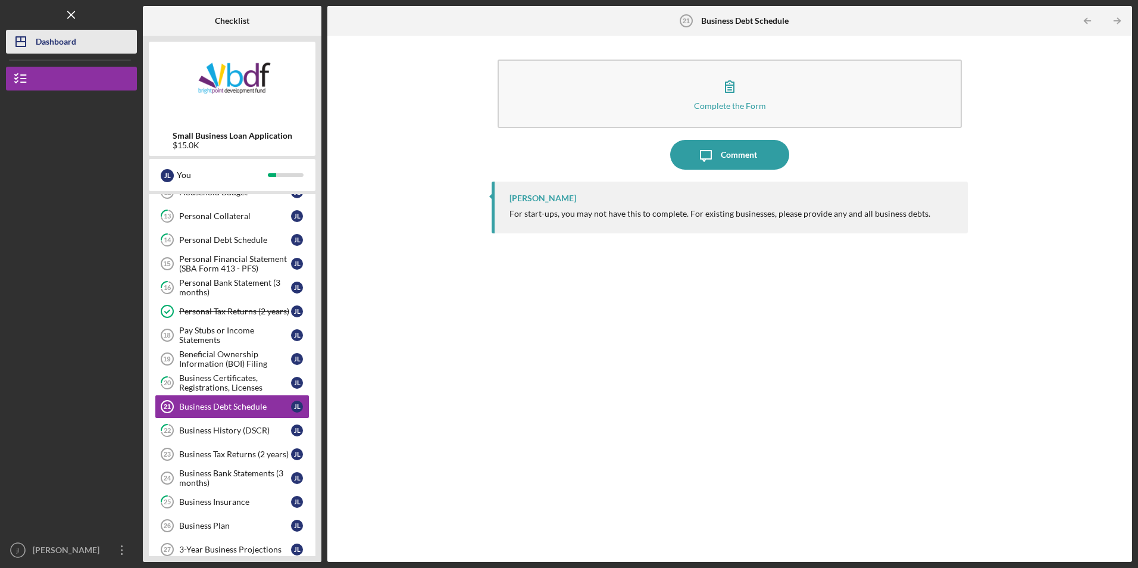
click at [84, 37] on button "Icon/Dashboard Dashboard" at bounding box center [71, 42] width 131 height 24
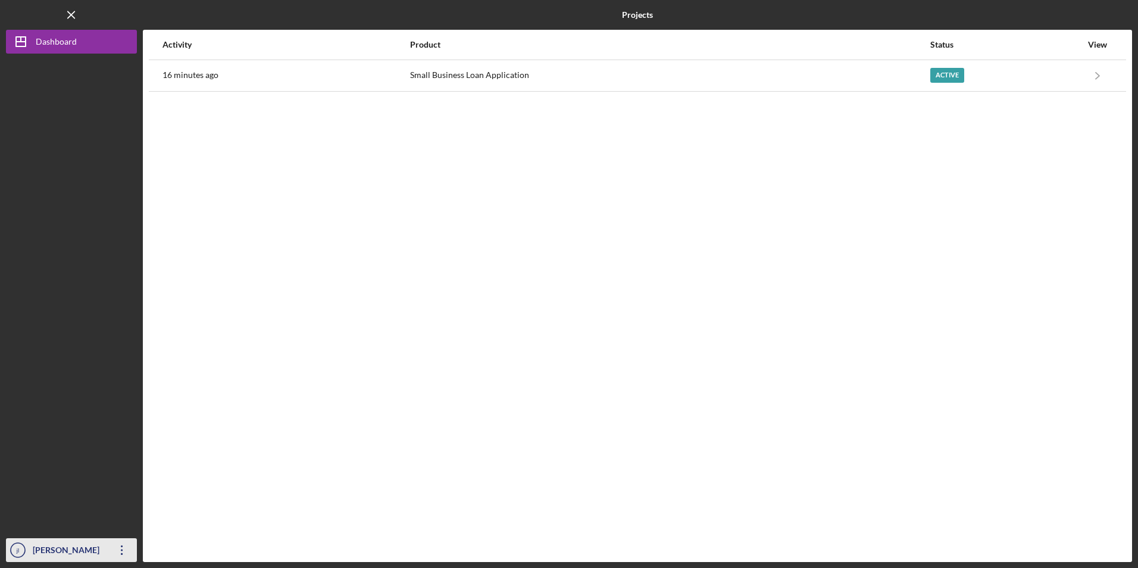
click at [121, 545] on icon "Icon/Overflow" at bounding box center [122, 550] width 30 height 30
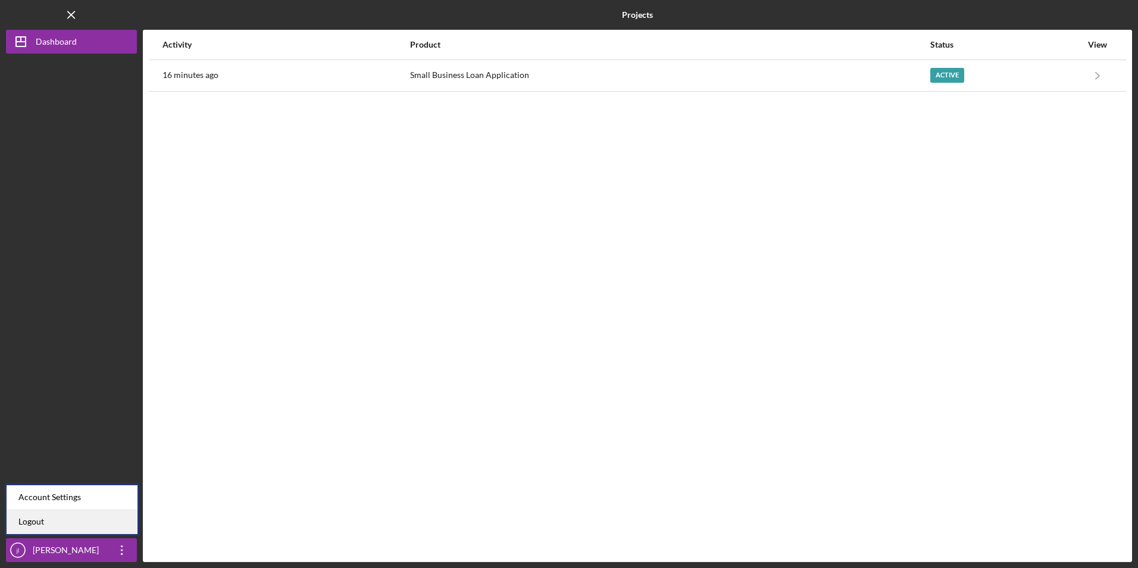
click at [40, 522] on link "Logout" at bounding box center [72, 521] width 131 height 24
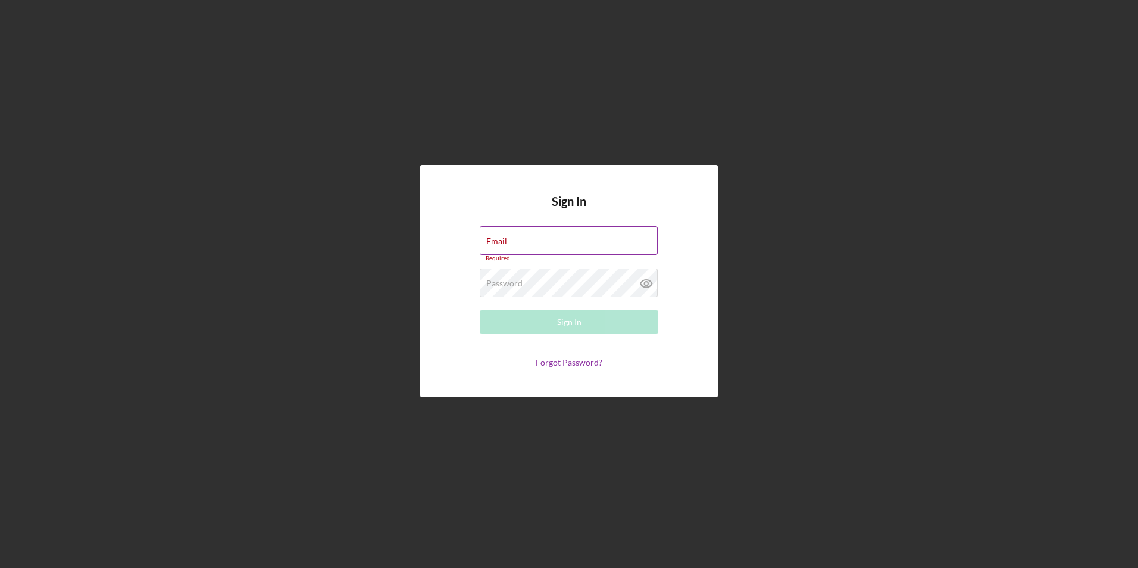
click at [526, 231] on div "Email Required" at bounding box center [569, 244] width 179 height 36
